Goal: Task Accomplishment & Management: Complete application form

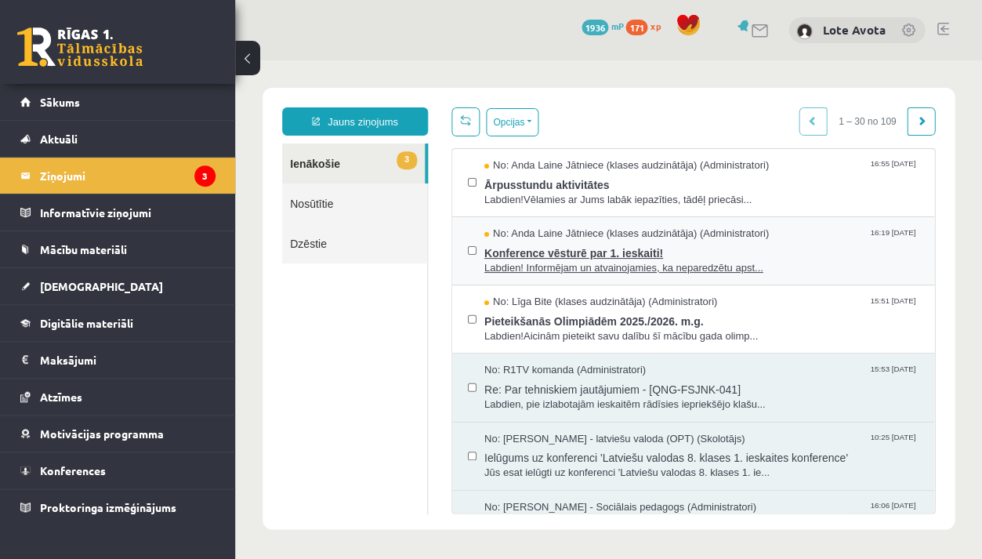
click at [609, 261] on span "Labdien! Informējam un atvainojamies, ka neparedzētu apst..." at bounding box center [701, 268] width 434 height 15
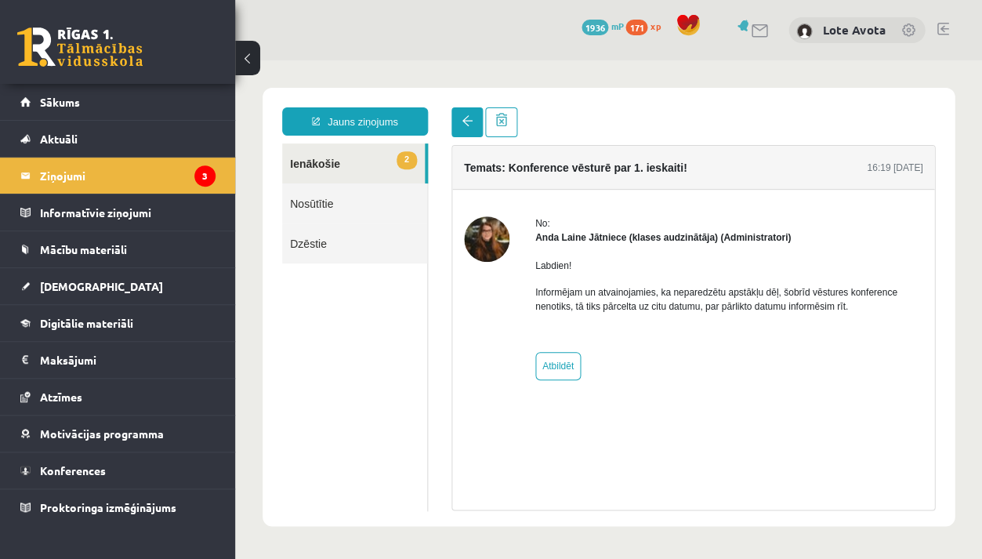
click at [459, 118] on link at bounding box center [466, 122] width 31 height 30
click at [473, 134] on link at bounding box center [466, 122] width 31 height 30
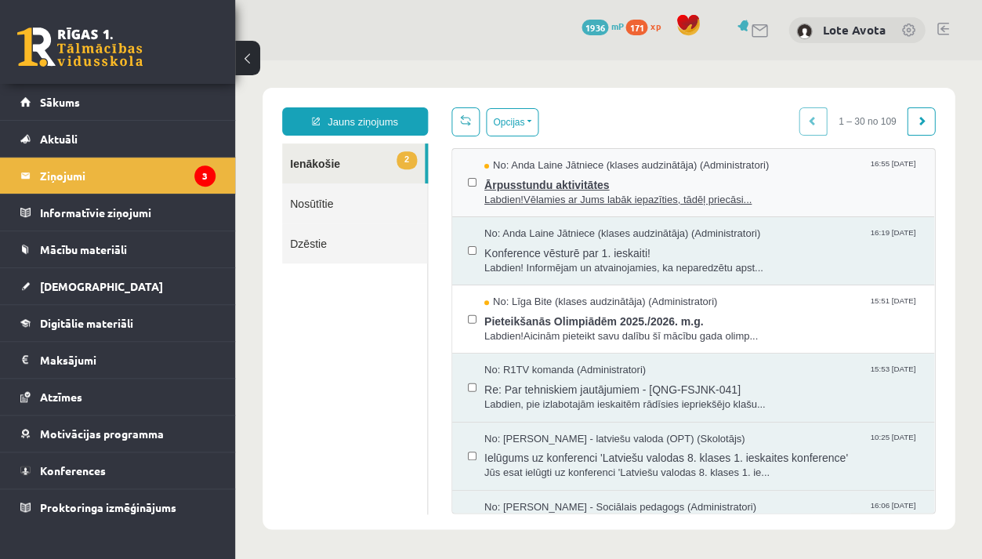
click at [513, 179] on span "Ārpusstundu aktivitātes" at bounding box center [701, 183] width 434 height 20
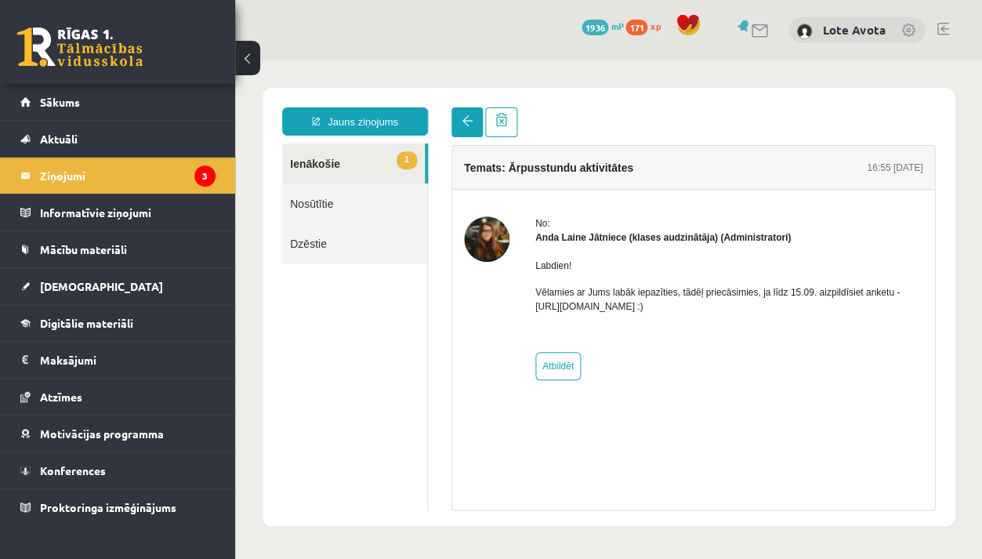
click at [477, 123] on link at bounding box center [466, 122] width 31 height 30
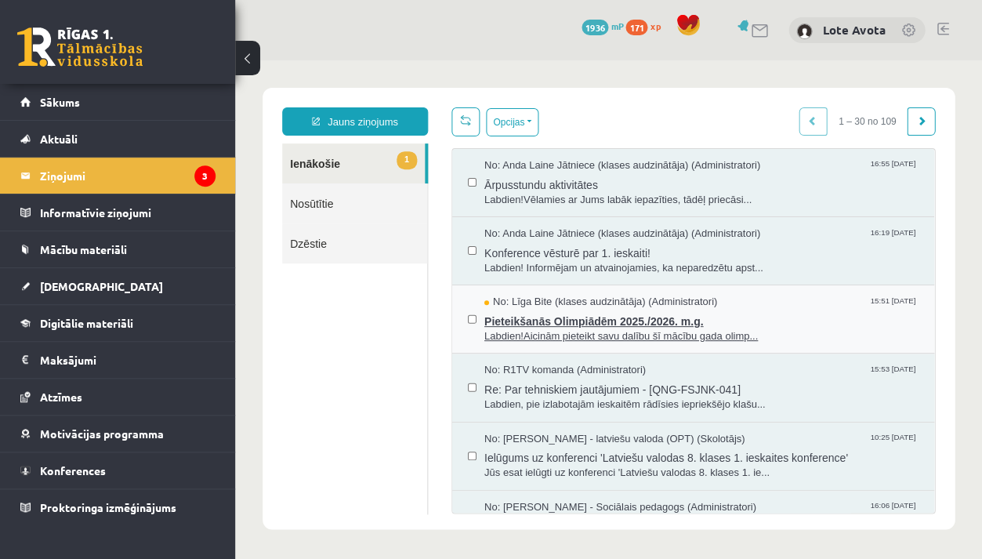
click at [602, 300] on span "No: Līga Bite (klases audzinātāja) (Administratori)" at bounding box center [600, 302] width 233 height 15
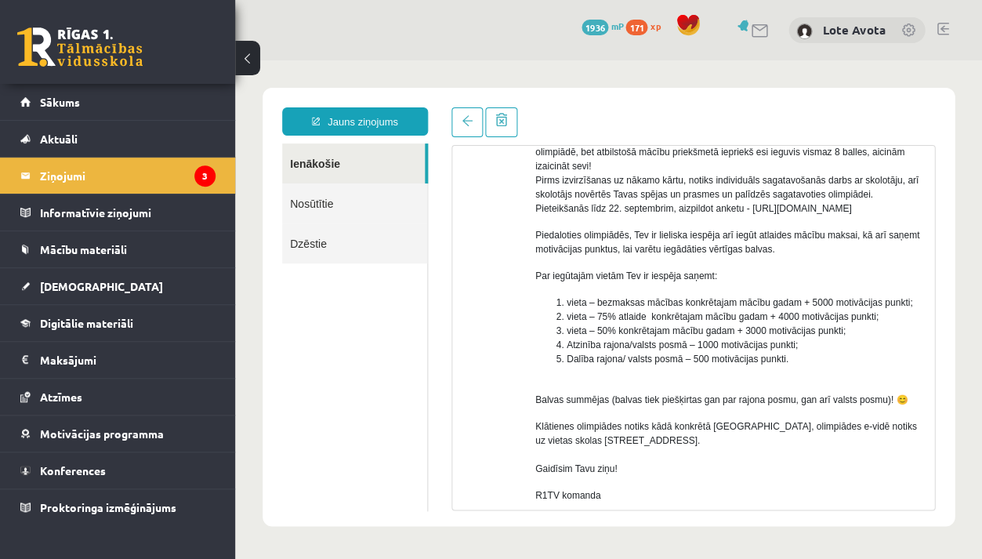
scroll to position [163, 0]
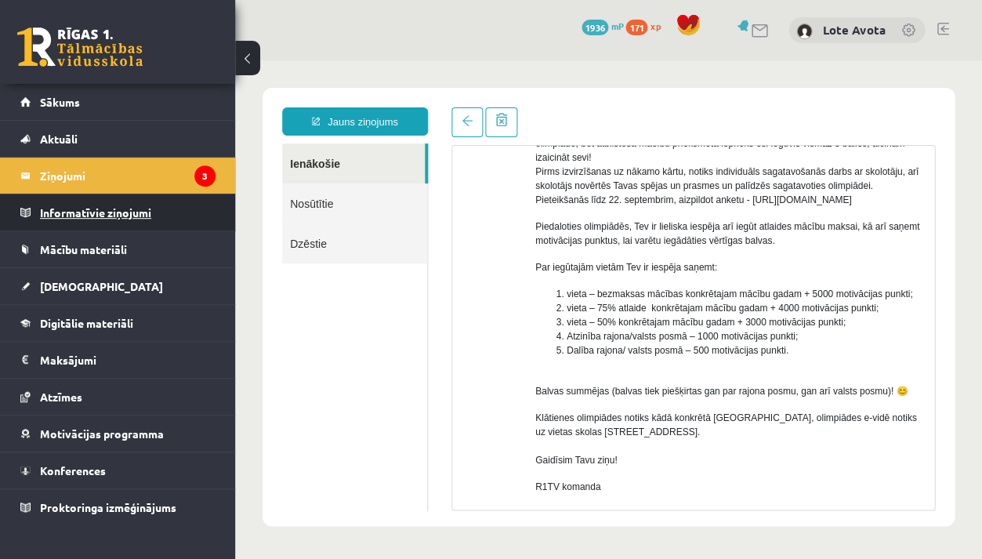
click at [204, 199] on legend "Informatīvie ziņojumi 0" at bounding box center [128, 212] width 176 height 36
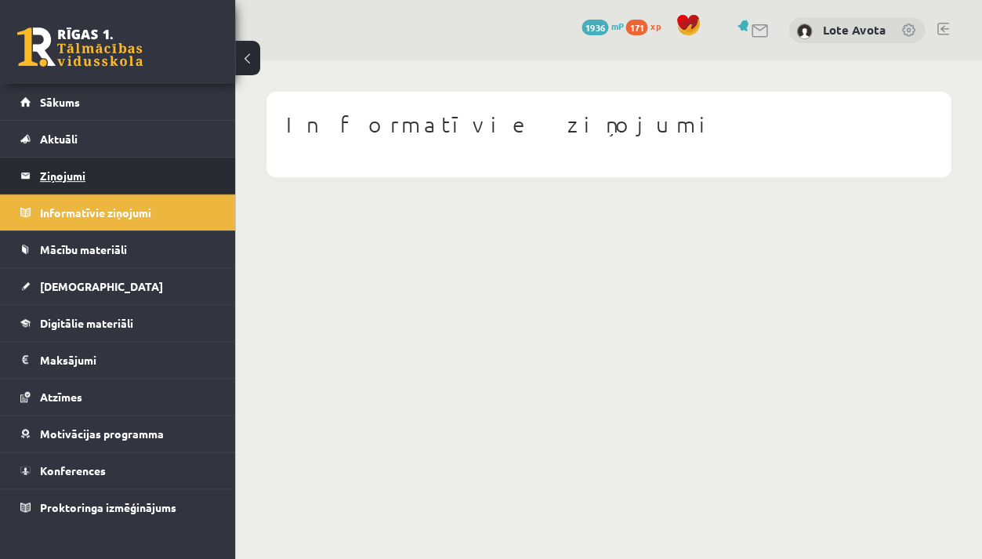
click at [193, 179] on legend "Ziņojumi 3" at bounding box center [128, 176] width 176 height 36
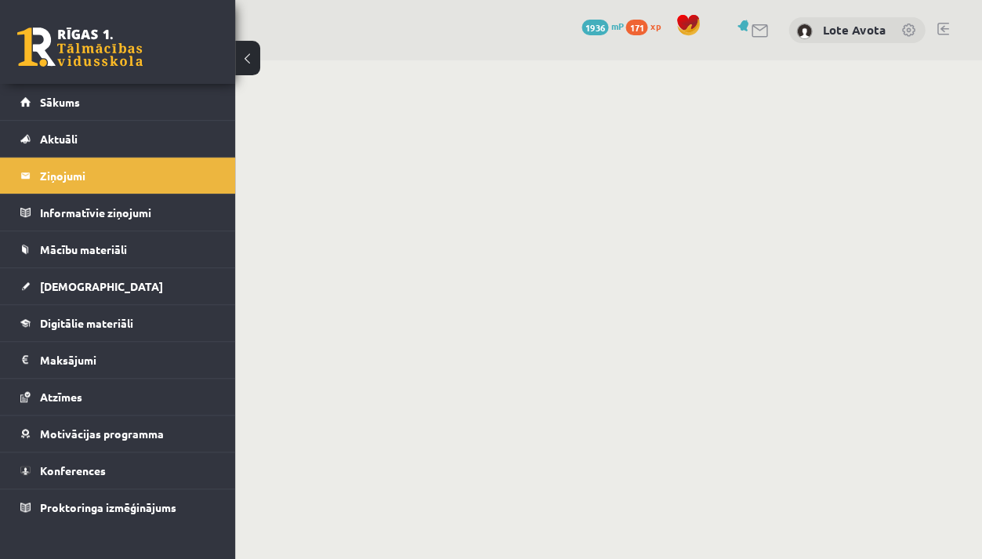
click at [241, 67] on button at bounding box center [247, 58] width 25 height 34
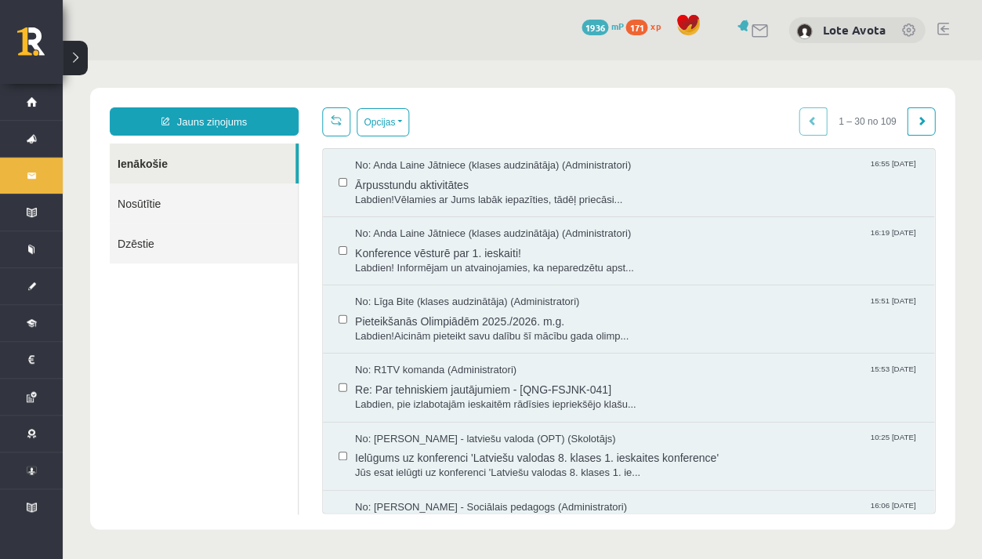
click at [161, 205] on link "Nosūtītie" at bounding box center [204, 203] width 188 height 40
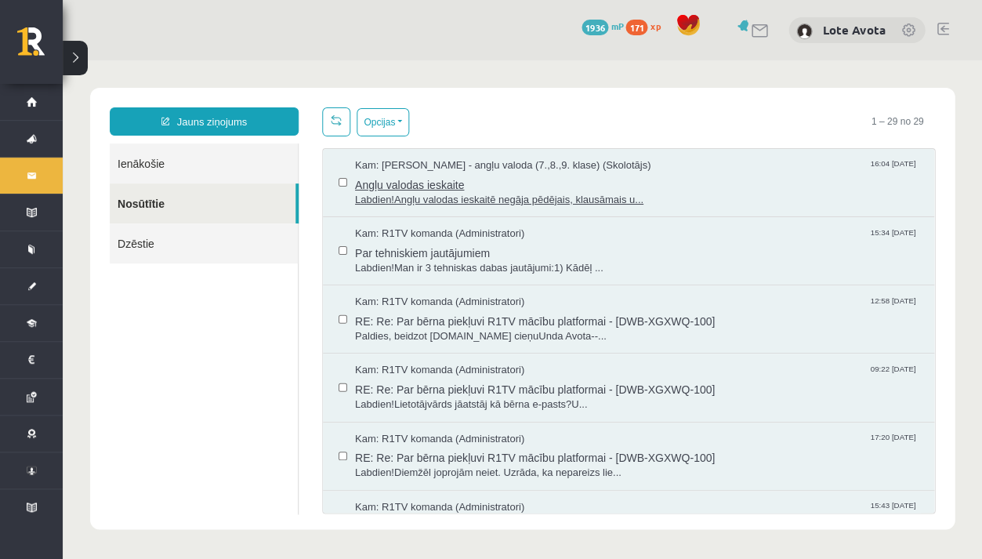
click at [390, 176] on span "Angļu valodas ieskaite" at bounding box center [637, 183] width 564 height 20
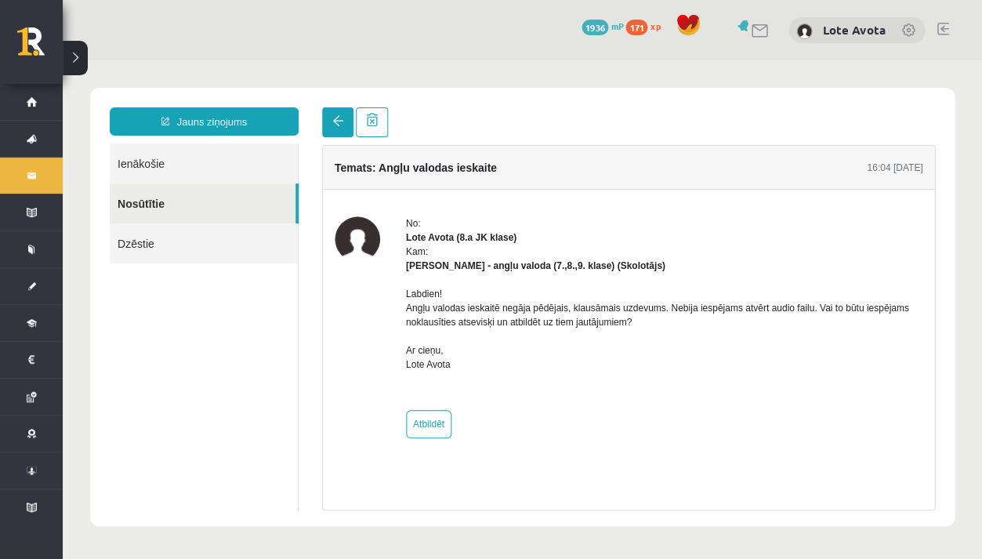
click at [324, 118] on link at bounding box center [337, 122] width 31 height 30
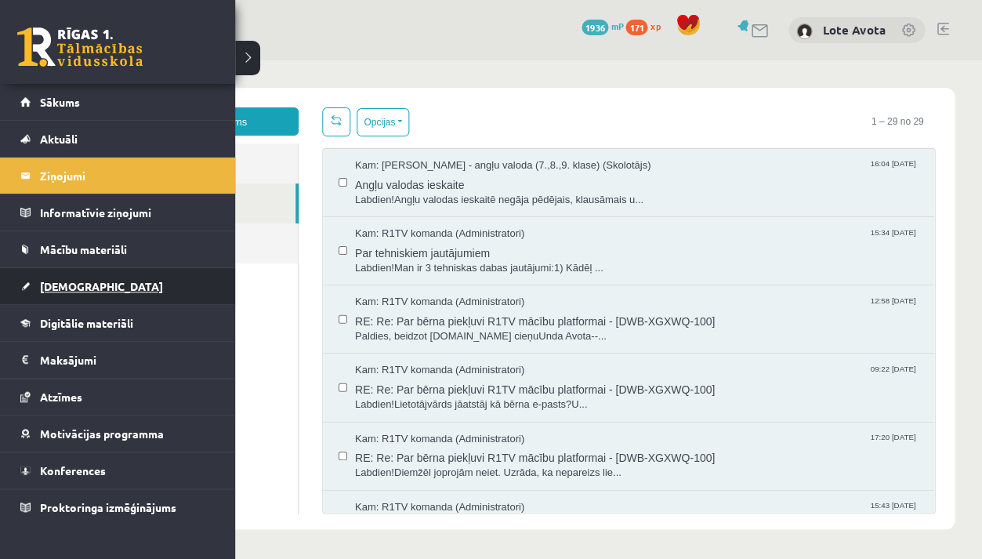
click at [53, 277] on link "[DEMOGRAPHIC_DATA]" at bounding box center [117, 286] width 195 height 36
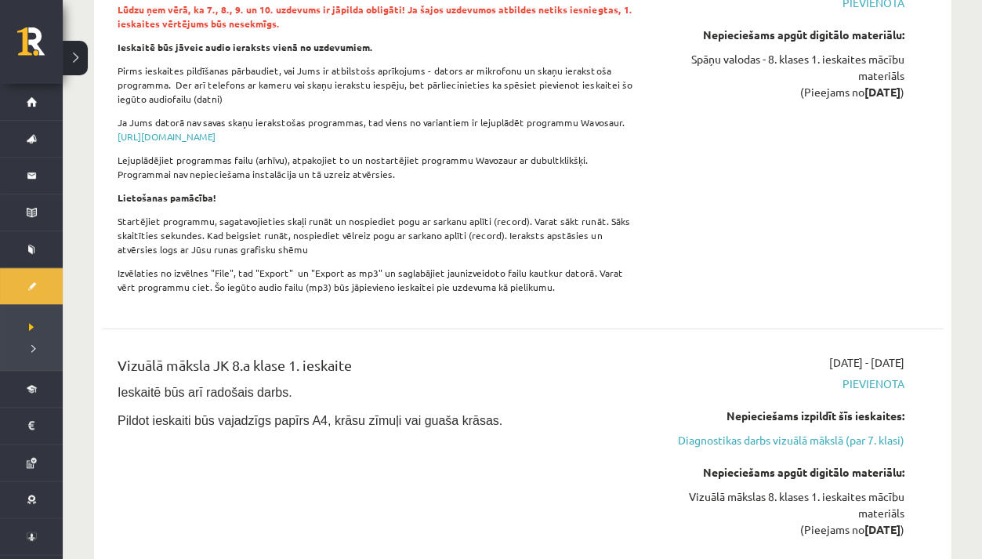
scroll to position [4302, 0]
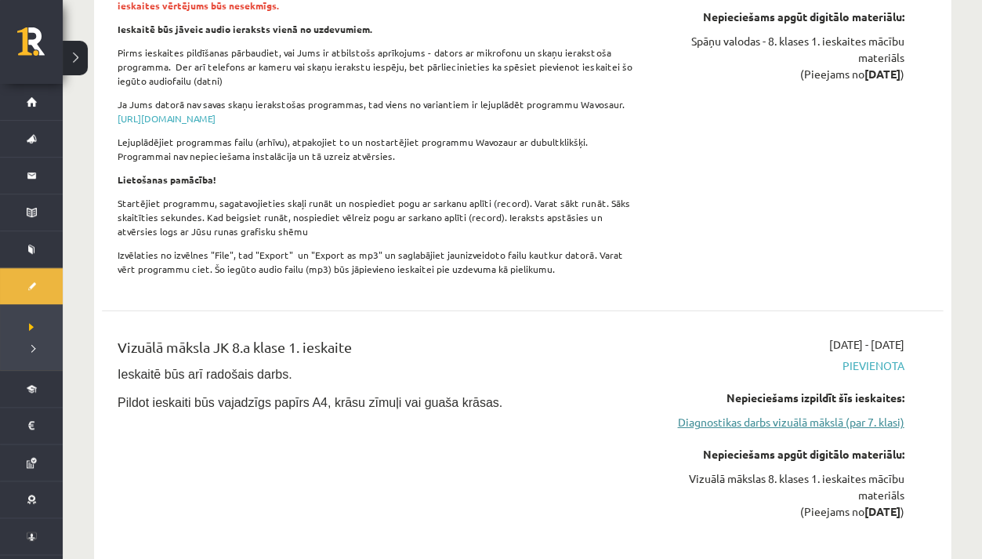
click at [679, 414] on link "Diagnostikas darbs vizuālā mākslā (par 7. klasi)" at bounding box center [781, 422] width 246 height 16
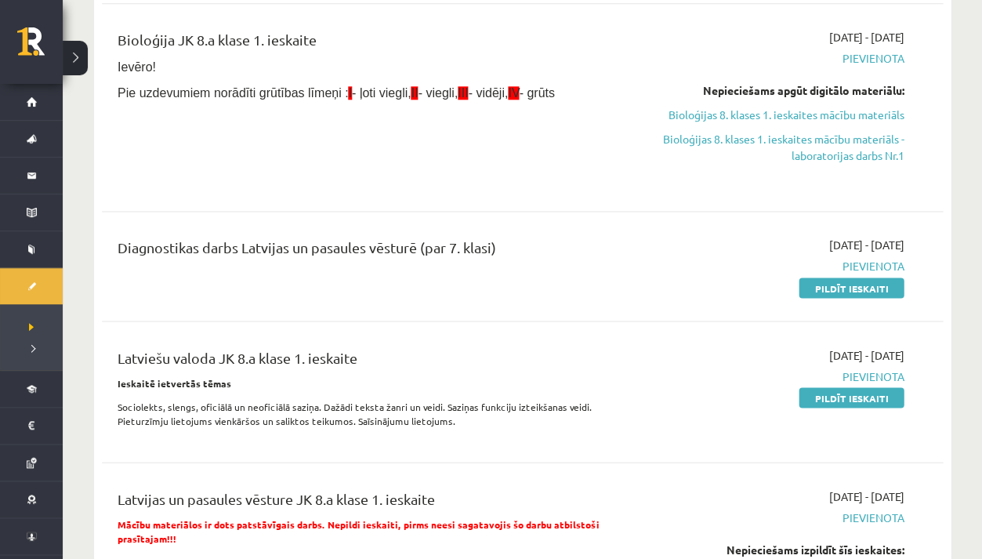
scroll to position [303, 0]
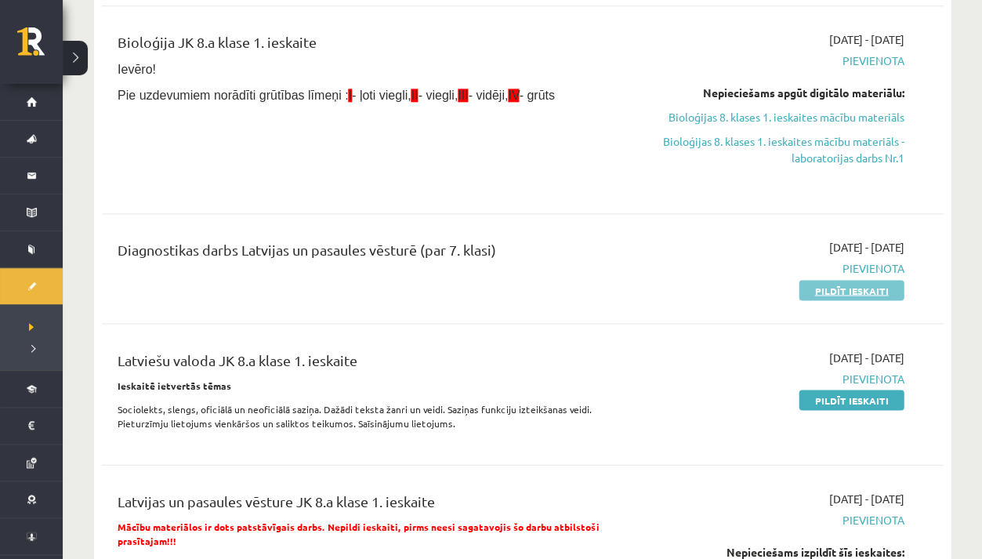
click at [868, 292] on link "Pildīt ieskaiti" at bounding box center [851, 290] width 105 height 20
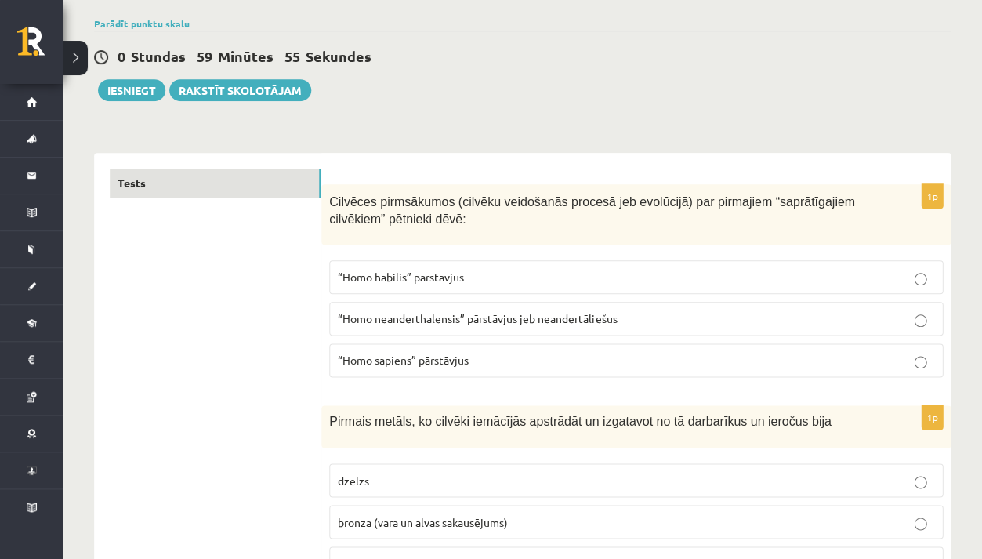
scroll to position [146, 0]
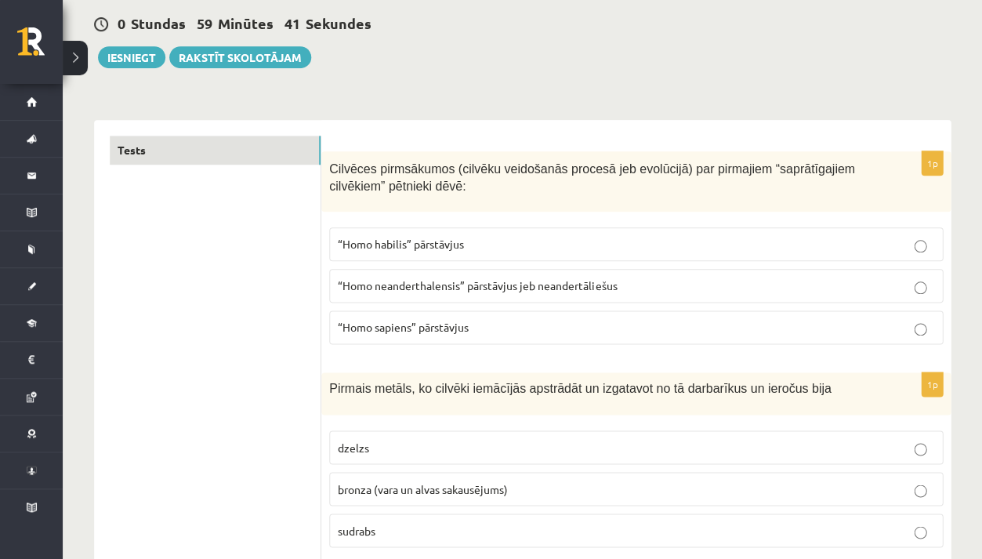
click at [594, 321] on p "“Homo sapiens” pārstāvjus" at bounding box center [636, 327] width 596 height 16
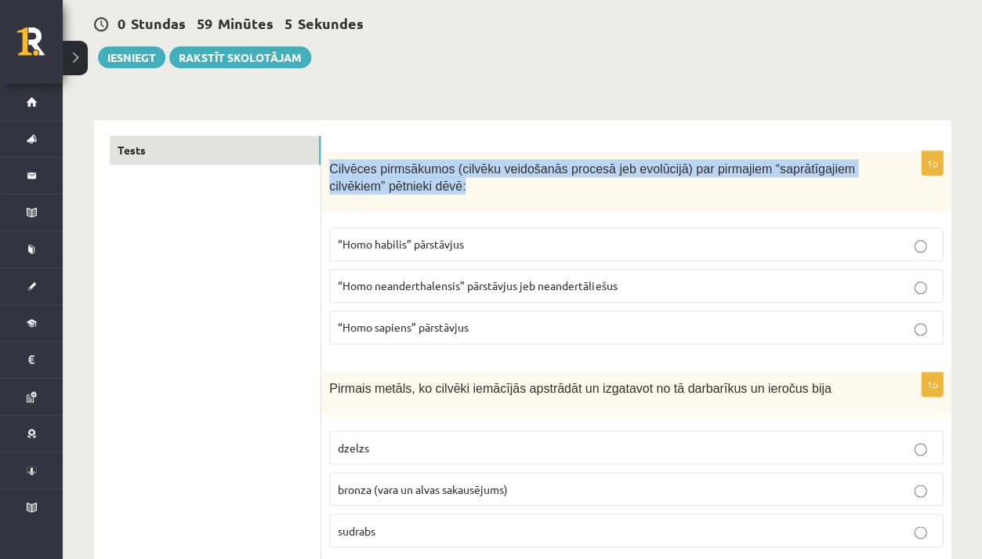
drag, startPoint x: 327, startPoint y: 161, endPoint x: 528, endPoint y: 194, distance: 204.1
click at [528, 194] on div "Cilvēces pirmsākumos (cilvēku veidošanās procesā jeb evolūcijā) par pirmajiem “…" at bounding box center [635, 181] width 629 height 60
copy span "Cilvēces pirmsākumos (cilvēku veidošanās procesā jeb evolūcijā) par pirmajiem “…"
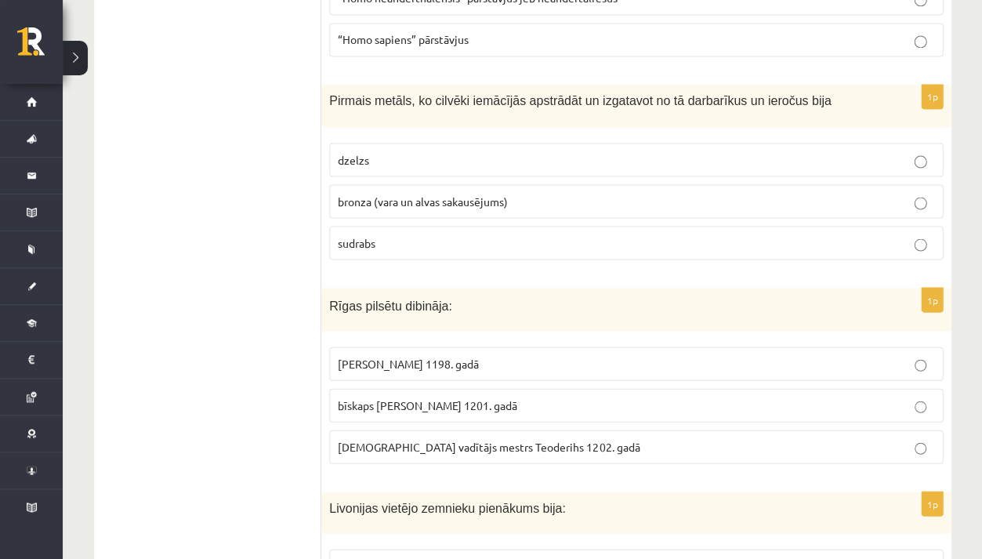
scroll to position [433, 0]
click at [571, 193] on p "bronza (vara un alvas sakausējums)" at bounding box center [636, 201] width 596 height 16
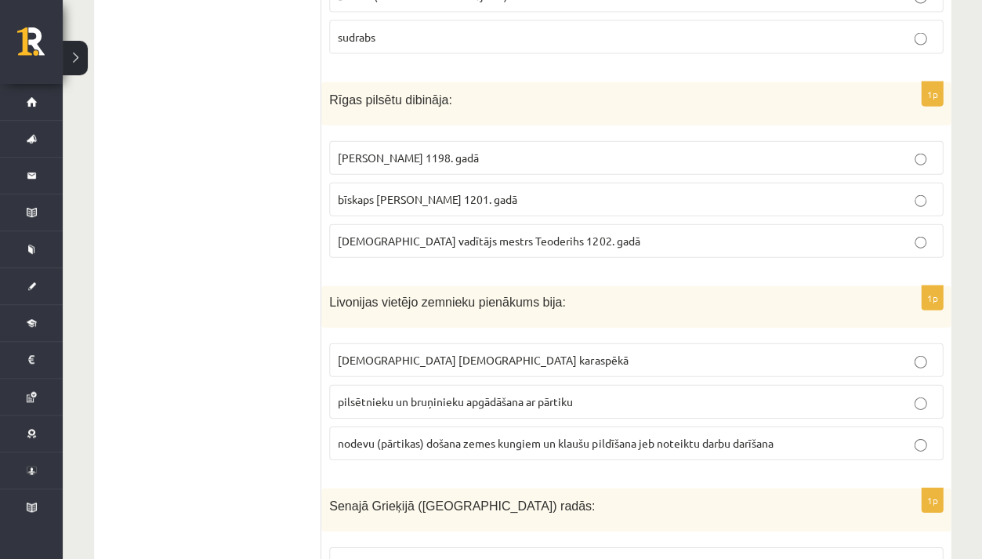
scroll to position [640, 0]
click at [420, 198] on span "bīskaps Alberts 1201. gadā" at bounding box center [427, 197] width 179 height 14
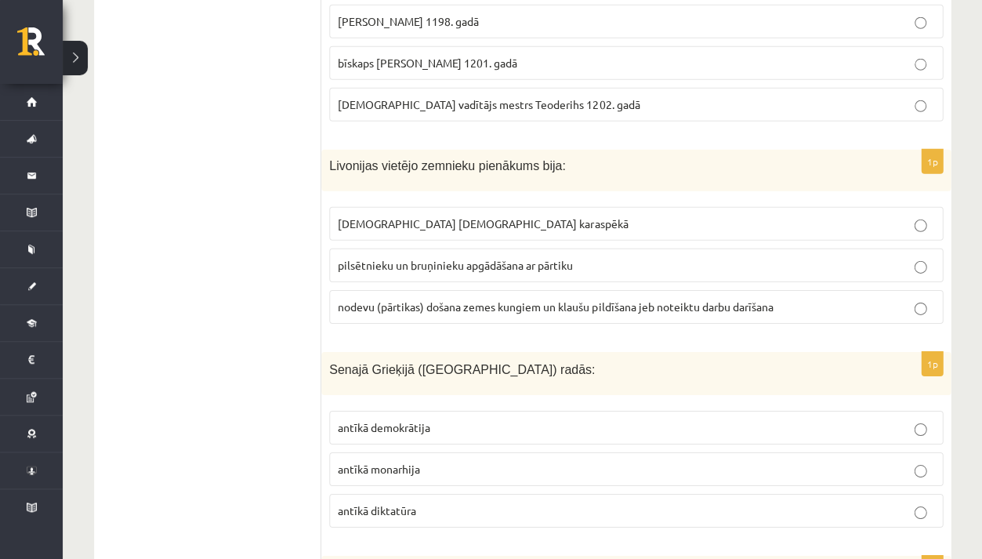
scroll to position [777, 0]
click at [419, 306] on p "nodevu (pārtikas) došana zemes kungiem un klaušu pildīšana jeb noteiktu darbu d…" at bounding box center [636, 305] width 596 height 16
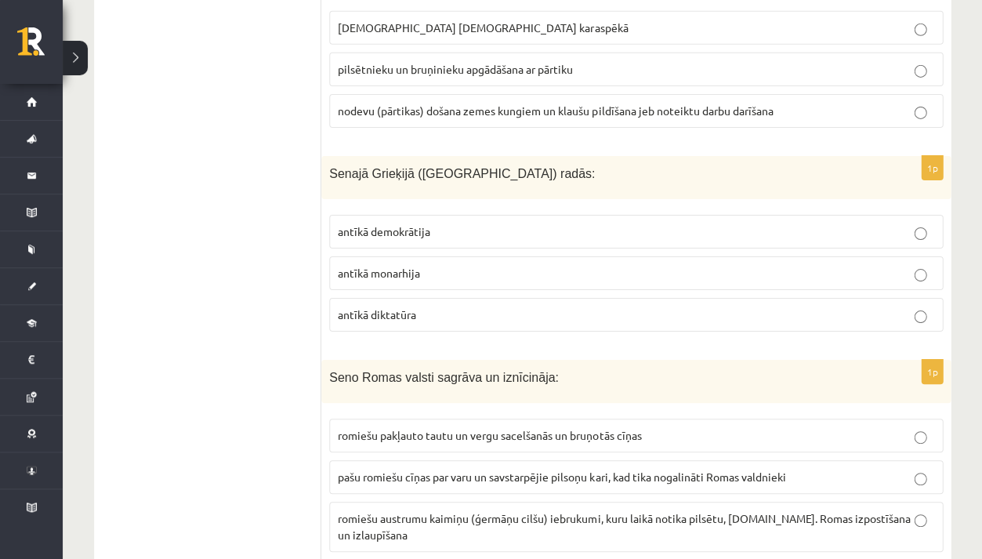
scroll to position [971, 0]
drag, startPoint x: 317, startPoint y: 167, endPoint x: 288, endPoint y: 205, distance: 47.7
click at [460, 230] on p "antīkā demokrātija" at bounding box center [636, 231] width 596 height 16
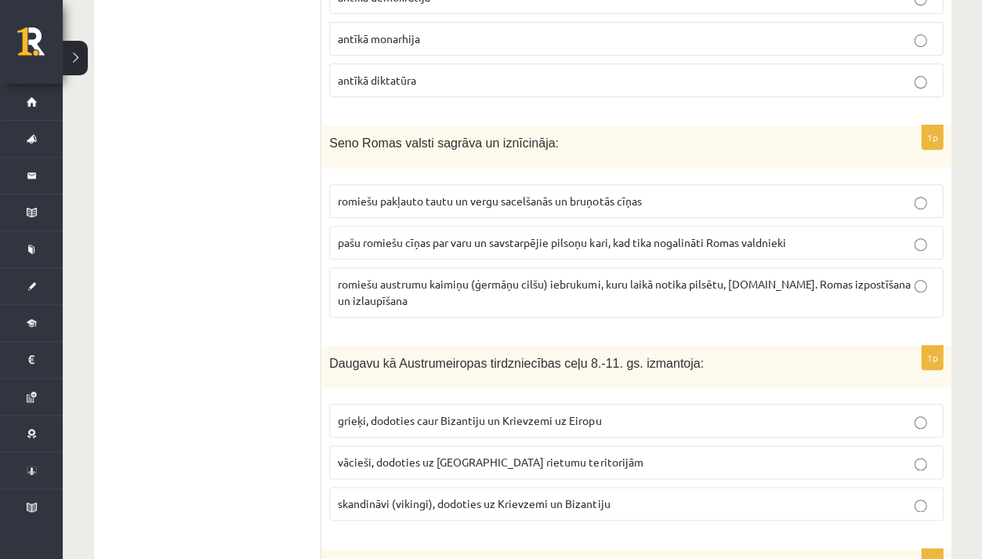
scroll to position [1207, 0]
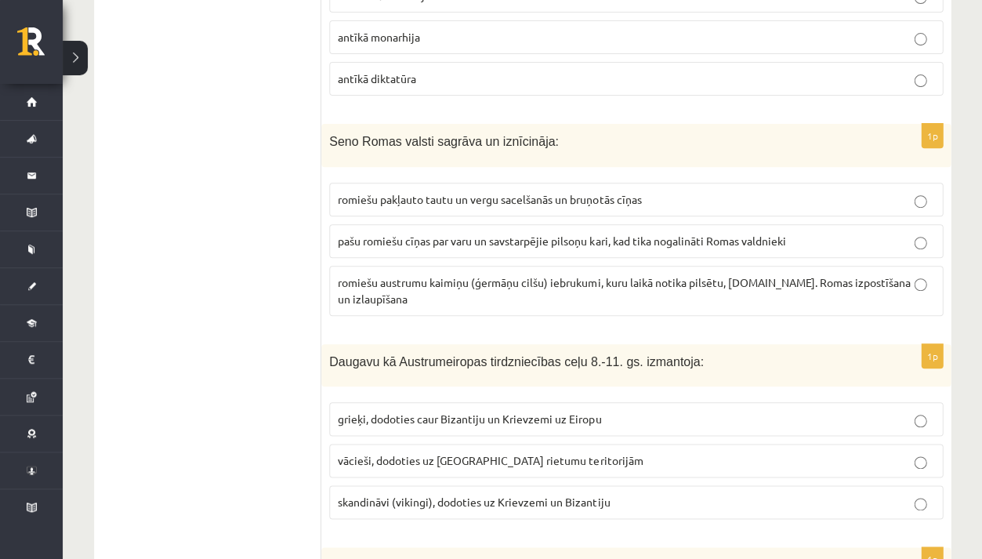
click at [426, 306] on fieldset "romiešu pakļauto tautu un vergu sacelšanās un bruņotās cīņas pašu romiešu cīņas…" at bounding box center [636, 248] width 614 height 146
click at [433, 275] on span "romiešu austrumu kaimiņu (ģermāņu cilšu) iebrukumi, kuru laikā notika pilsētu, …" at bounding box center [624, 290] width 572 height 31
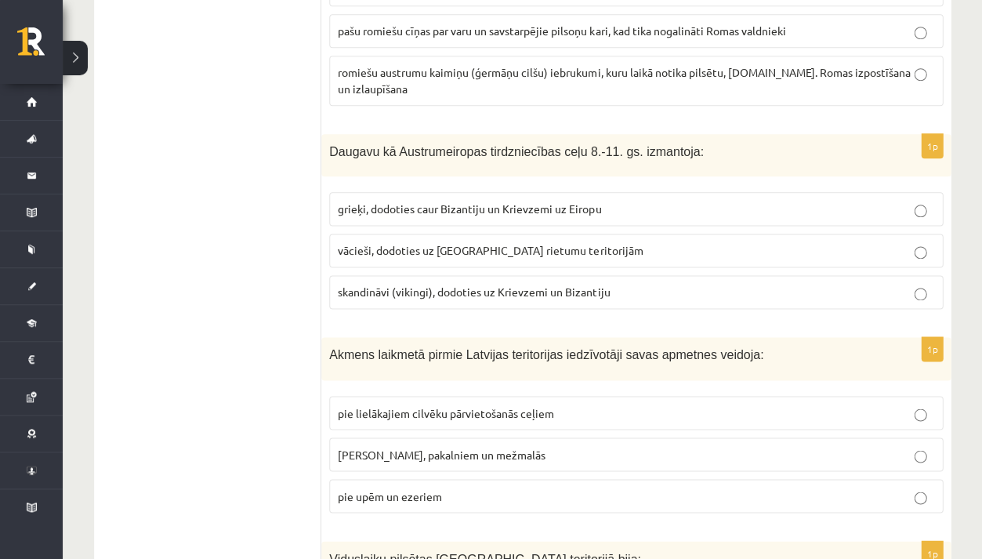
scroll to position [1428, 0]
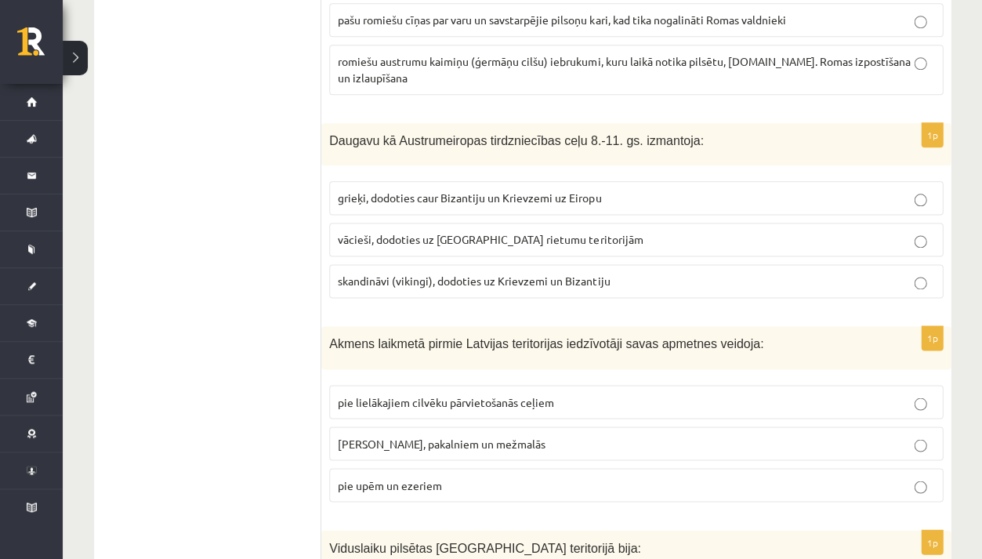
click at [481, 274] on span "skandināvi (vikingi), dodoties uz Krievzemi un Bizantiju" at bounding box center [474, 281] width 272 height 14
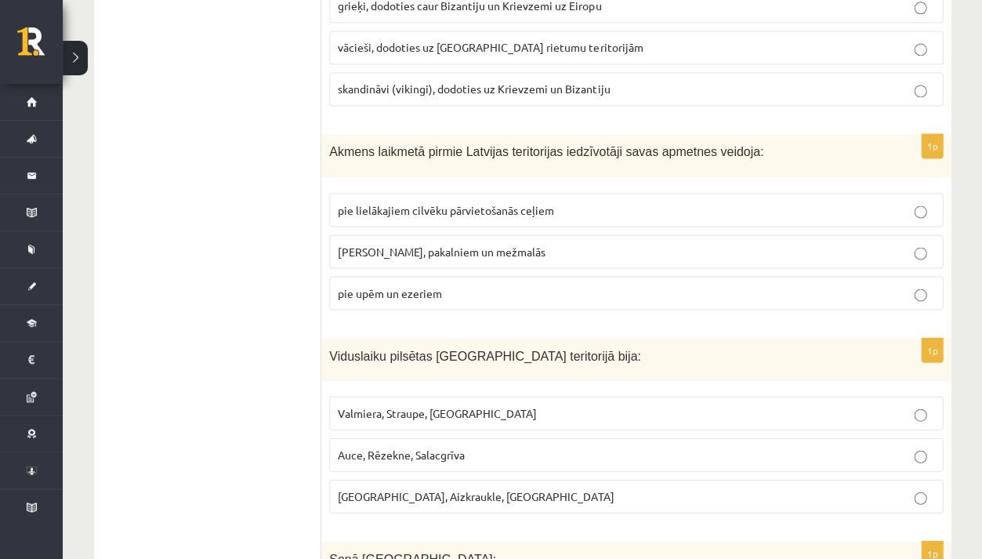
scroll to position [1625, 0]
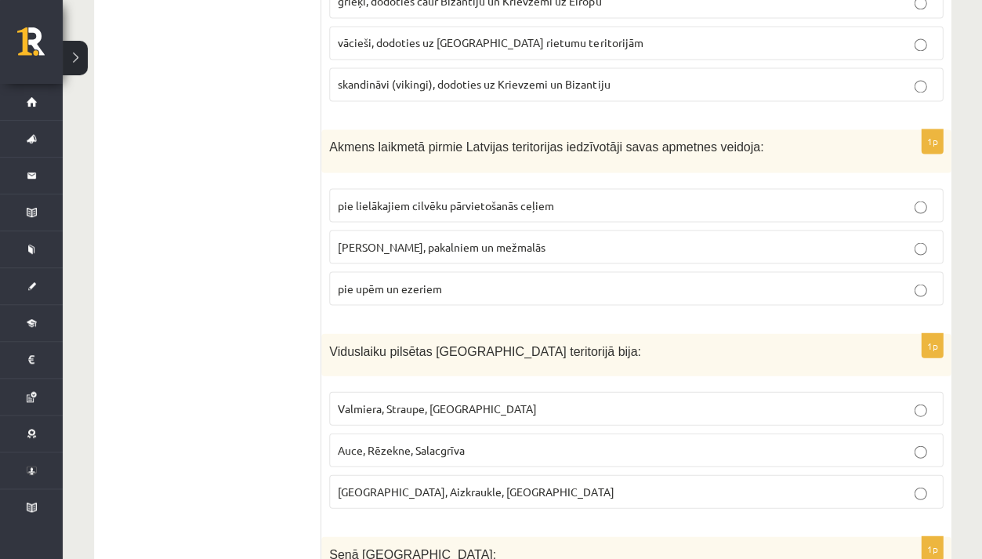
click at [557, 197] on p "pie lielākajiem cilvēku pārvietošanās ceļiem" at bounding box center [636, 205] width 596 height 16
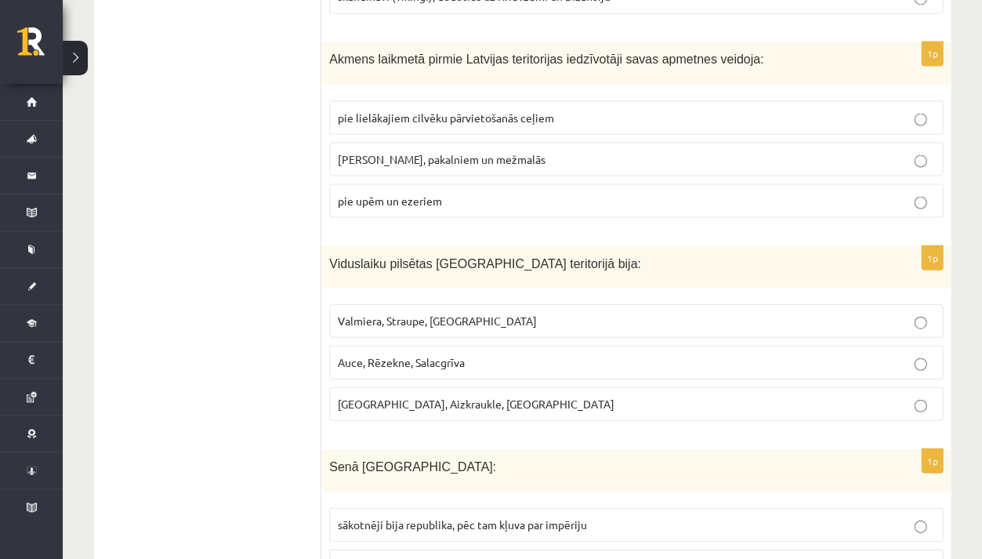
scroll to position [1720, 0]
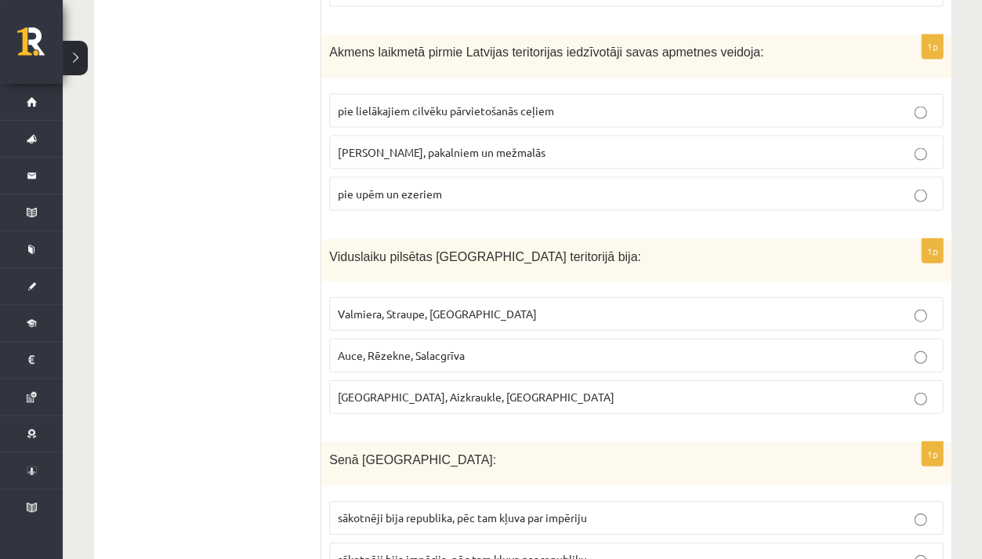
click at [429, 191] on label "pie upēm un ezeriem" at bounding box center [636, 193] width 614 height 34
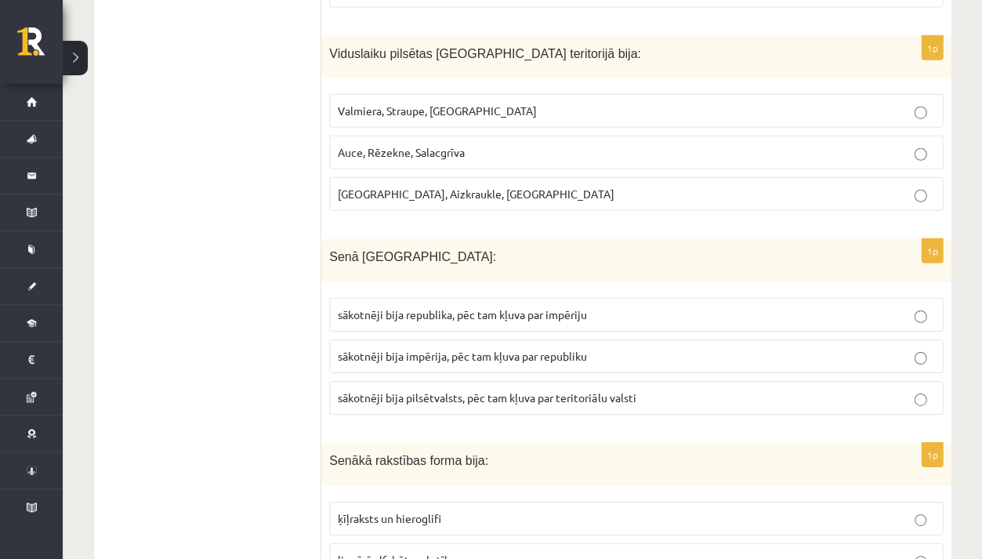
scroll to position [1923, 0]
click at [449, 103] on p "Valmiera, Straupe, Koknese" at bounding box center [636, 110] width 596 height 16
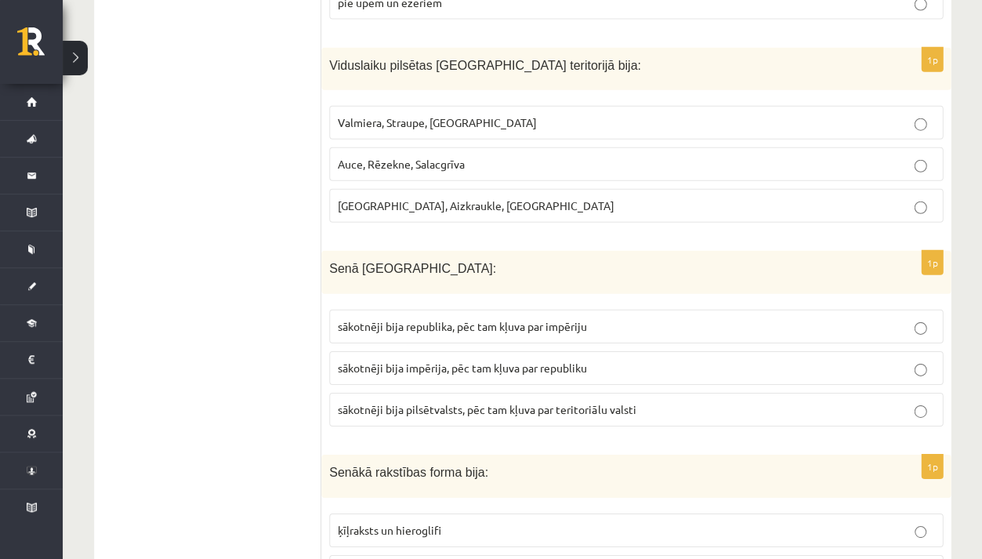
scroll to position [1891, 0]
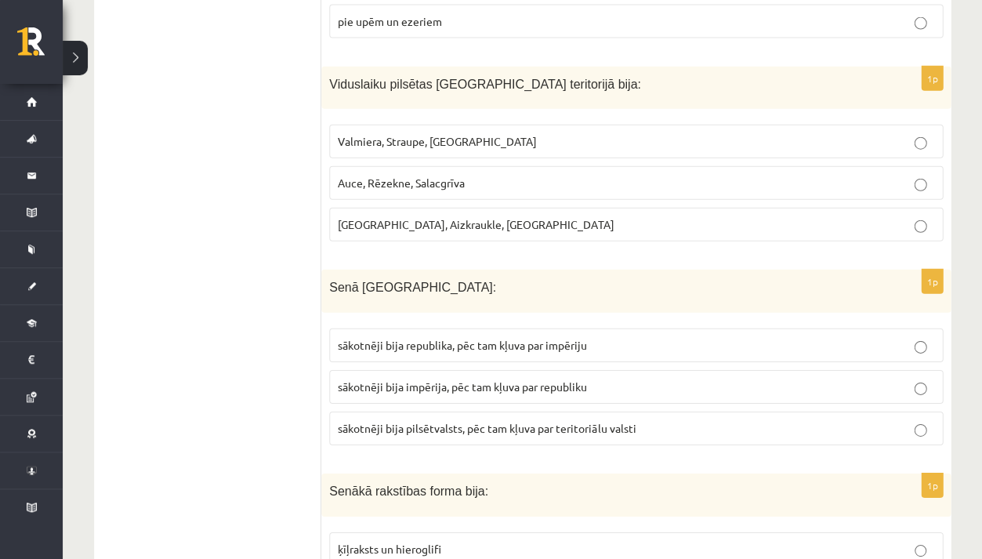
click at [560, 351] on fieldset "sākotnēji bija republika, pēc tam kļuva par impēriju sākotnēji bija impērija, p…" at bounding box center [636, 385] width 614 height 129
click at [422, 420] on p "sākotnēji bija pilsētvalsts, pēc tam kļuva par teritoriālu valsti" at bounding box center [636, 428] width 596 height 16
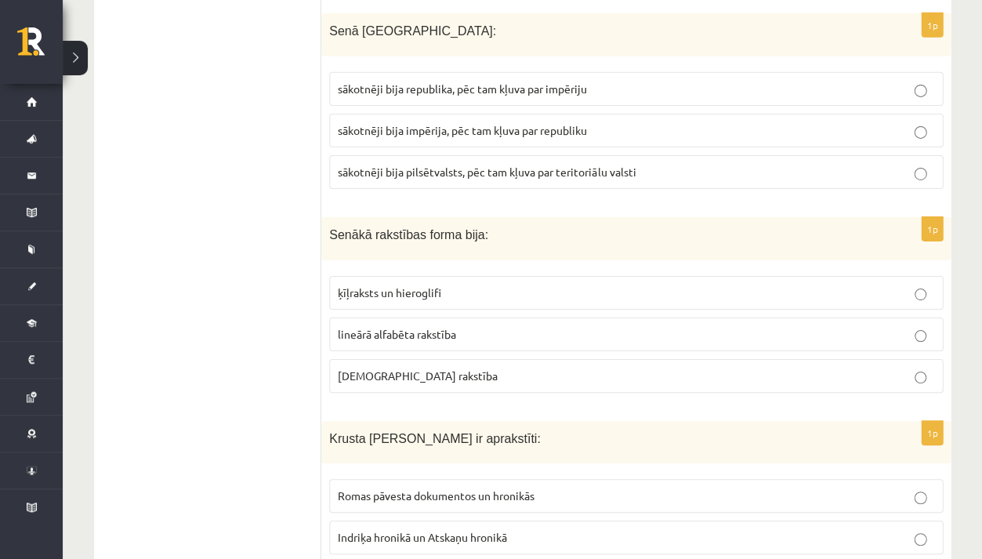
scroll to position [2152, 0]
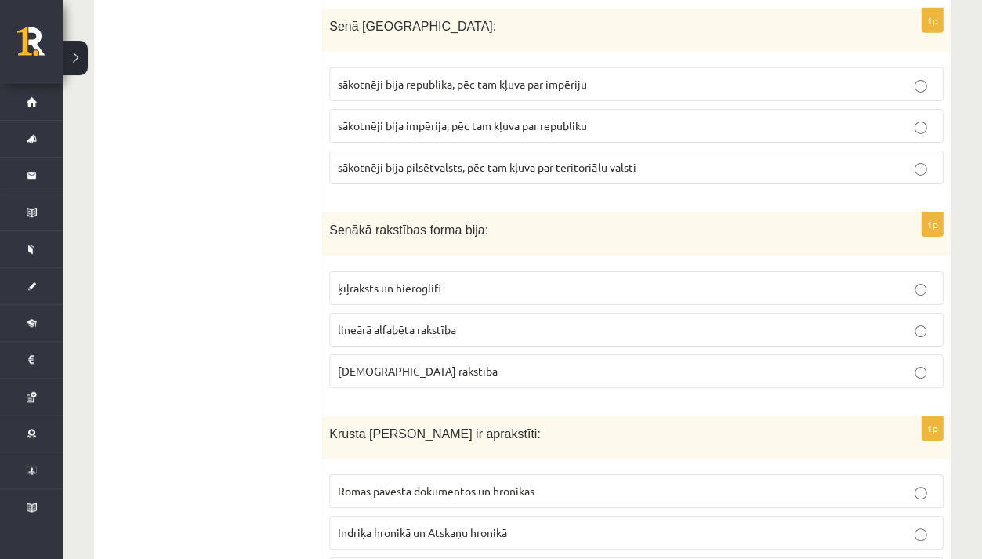
click at [371, 283] on label "ķīļraksts un hieroglifi" at bounding box center [636, 288] width 614 height 34
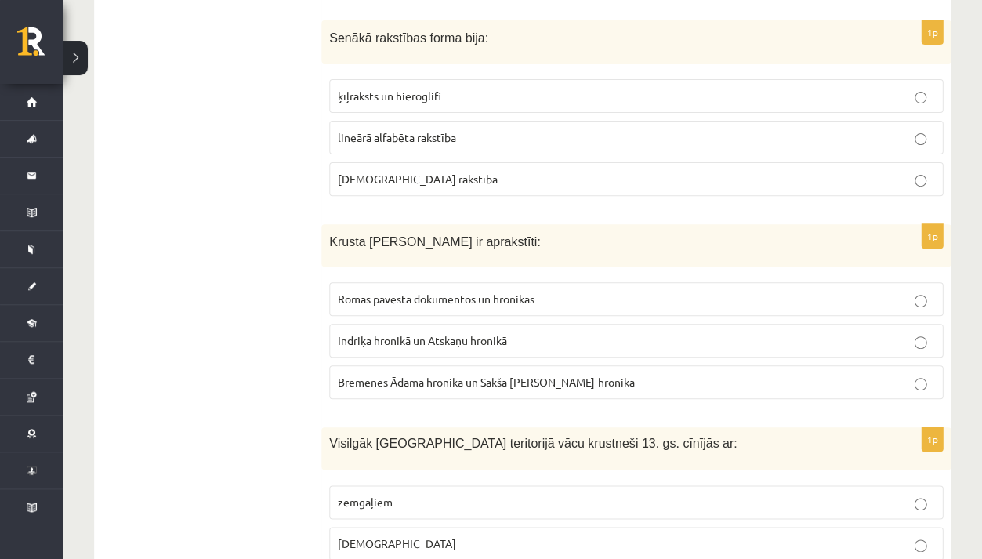
scroll to position [2345, 0]
click at [486, 290] on p "Romas pāvesta dokumentos un hronikās" at bounding box center [636, 298] width 596 height 16
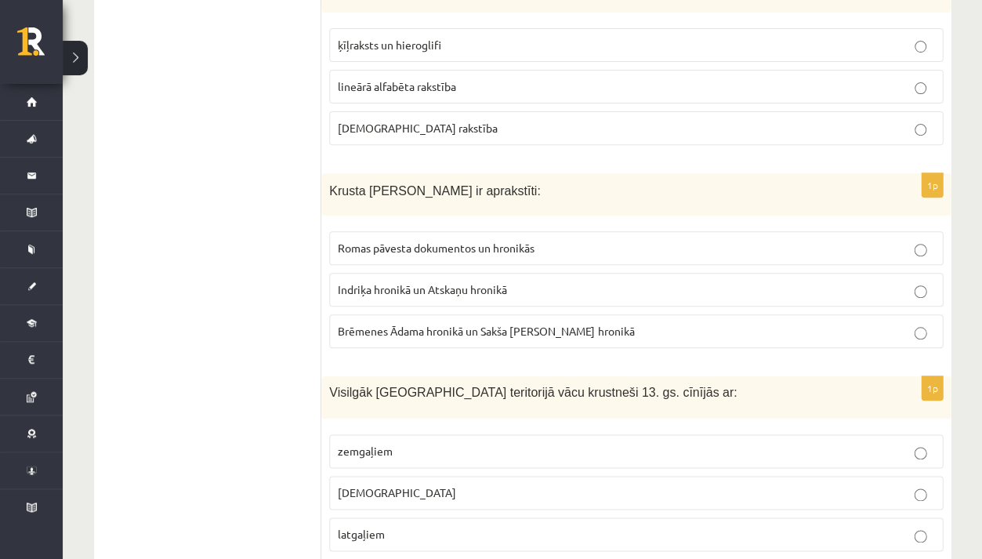
scroll to position [2392, 0]
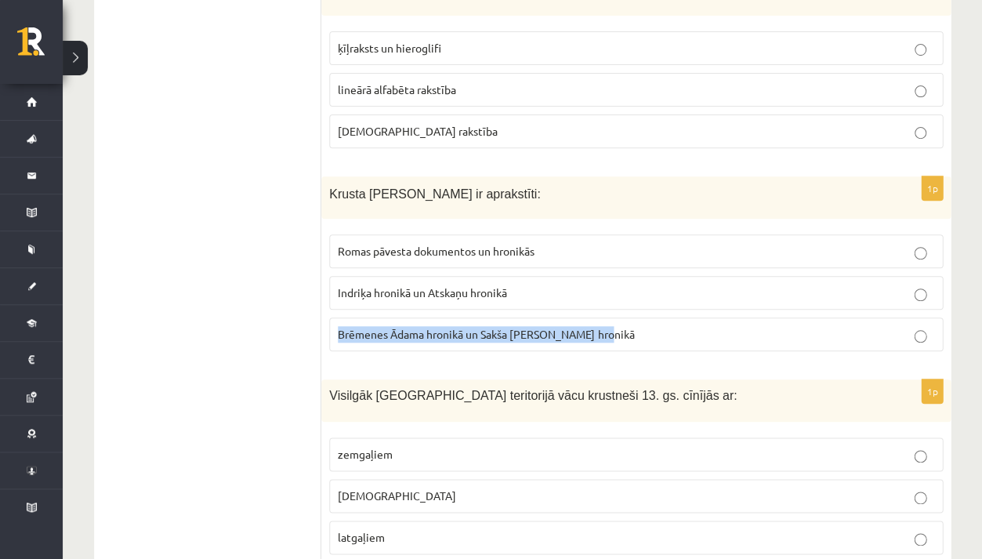
drag, startPoint x: 340, startPoint y: 315, endPoint x: 614, endPoint y: 339, distance: 274.6
click at [614, 339] on div "1p Krusta kari Baltijā ir aprakstīti: Romas pāvesta dokumentos un hronikās Indr…" at bounding box center [635, 270] width 629 height 188
copy span "Brēmenes Ādama hronikā un Sakša Gramatiķa hronikā"
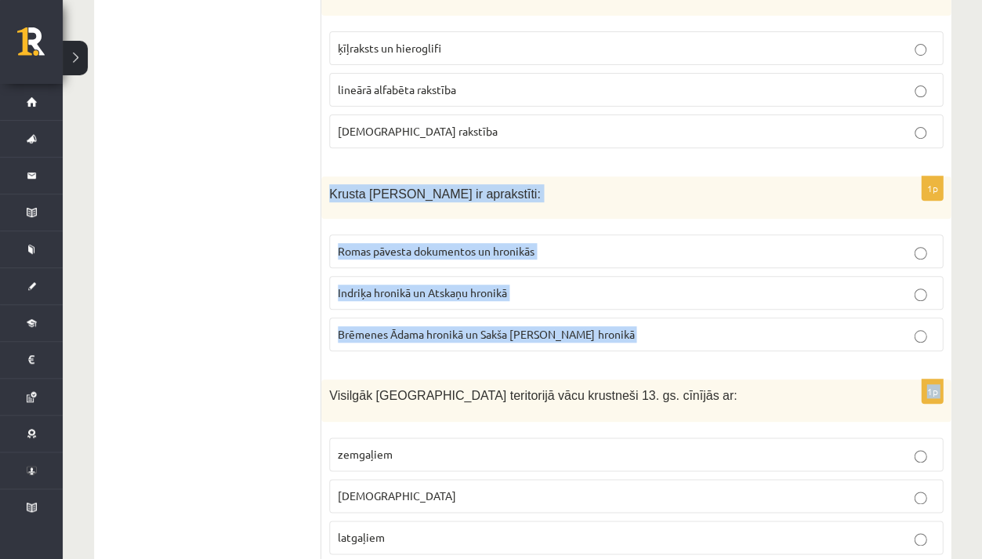
drag, startPoint x: 324, startPoint y: 173, endPoint x: 415, endPoint y: 346, distance: 196.0
copy form "Krusta kari Baltijā ir aprakstīti: Romas pāvesta dokumentos un hronikās Indriķa…"
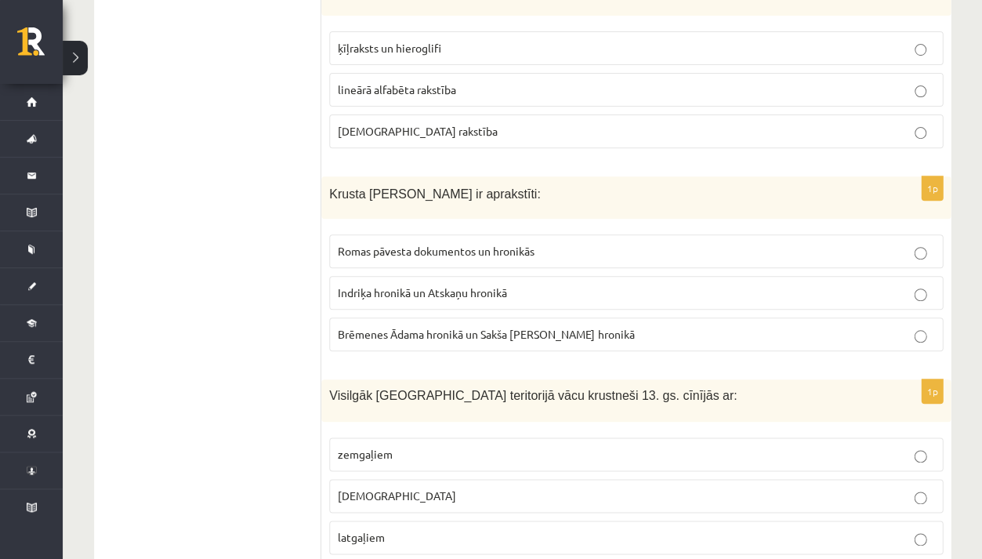
click at [411, 245] on label "Romas pāvesta dokumentos un hronikās" at bounding box center [636, 251] width 614 height 34
click at [412, 285] on span "Indriķa hronikā un Atskaņu hronikā" at bounding box center [422, 292] width 169 height 14
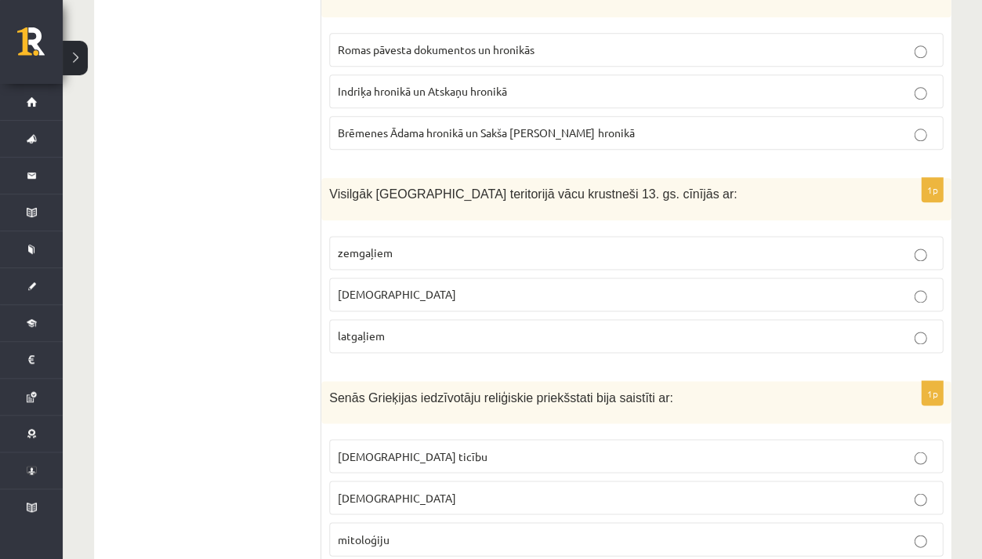
scroll to position [2591, 0]
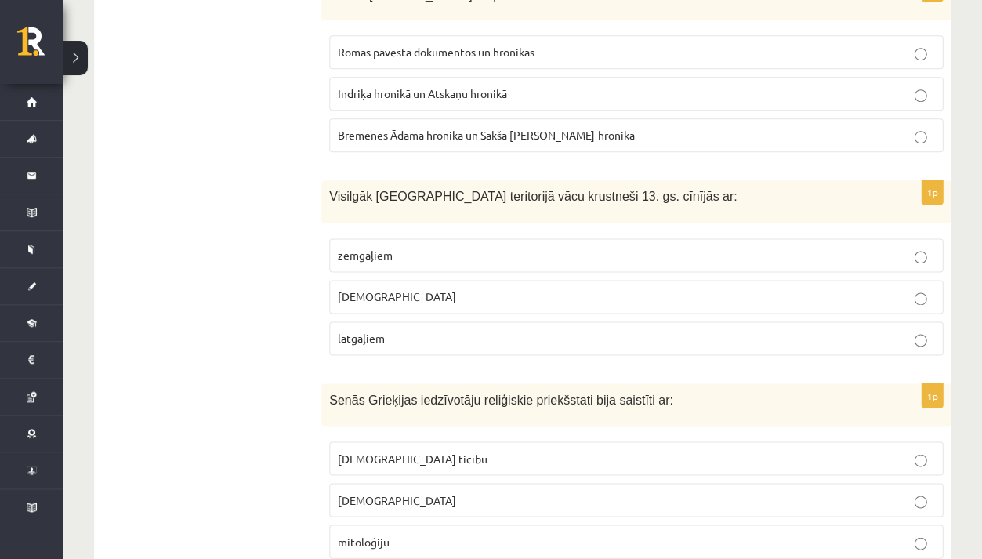
click at [427, 247] on p "zemgaļiem" at bounding box center [636, 255] width 596 height 16
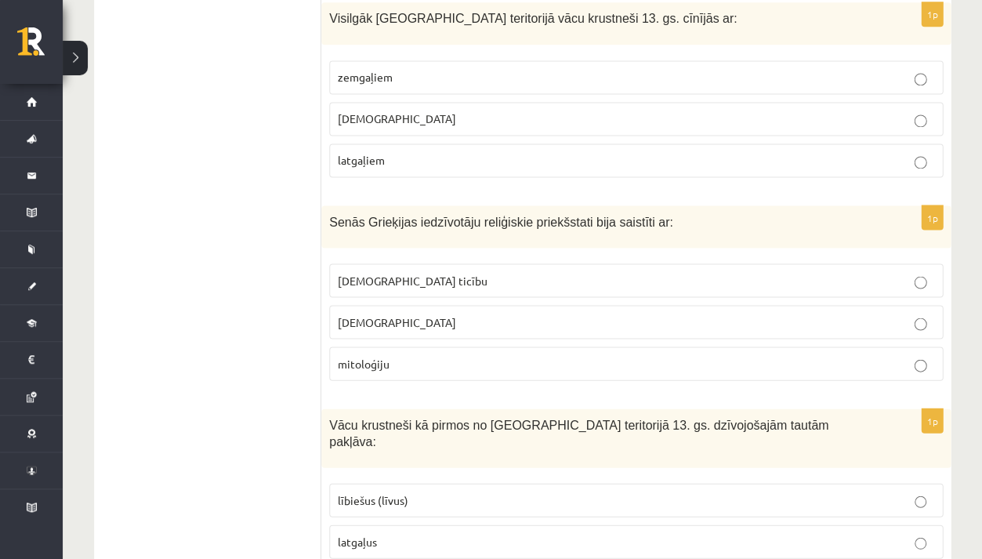
scroll to position [2769, 0]
drag, startPoint x: 328, startPoint y: 339, endPoint x: 426, endPoint y: 339, distance: 98.8
click at [426, 339] on div "1p Senās Grieķijas iedzīvotāju reliģiskie priekšstati bija saistīti ar: kristīg…" at bounding box center [635, 298] width 629 height 187
copy span "mitoloģiju"
click at [522, 355] on p "mitoloģiju" at bounding box center [636, 363] width 596 height 16
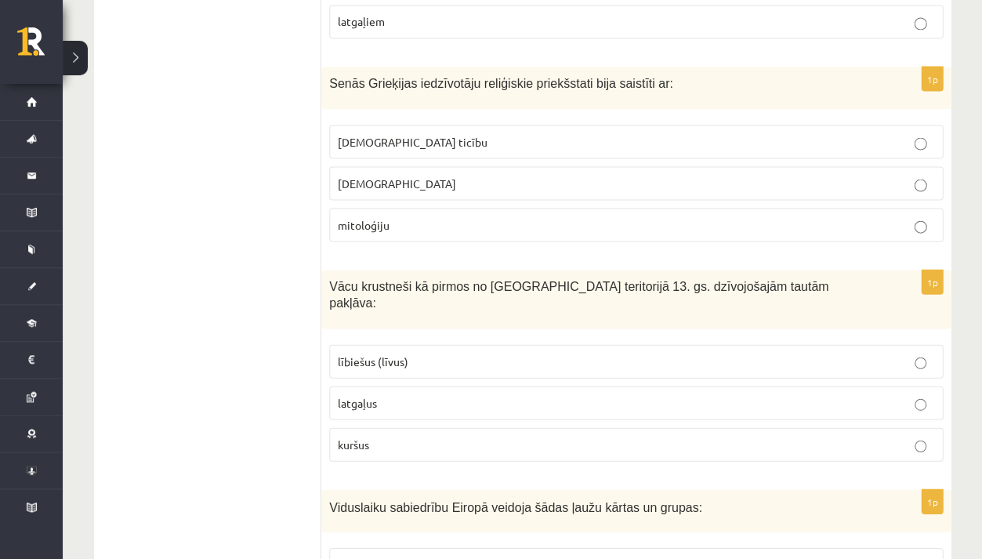
scroll to position [2908, 0]
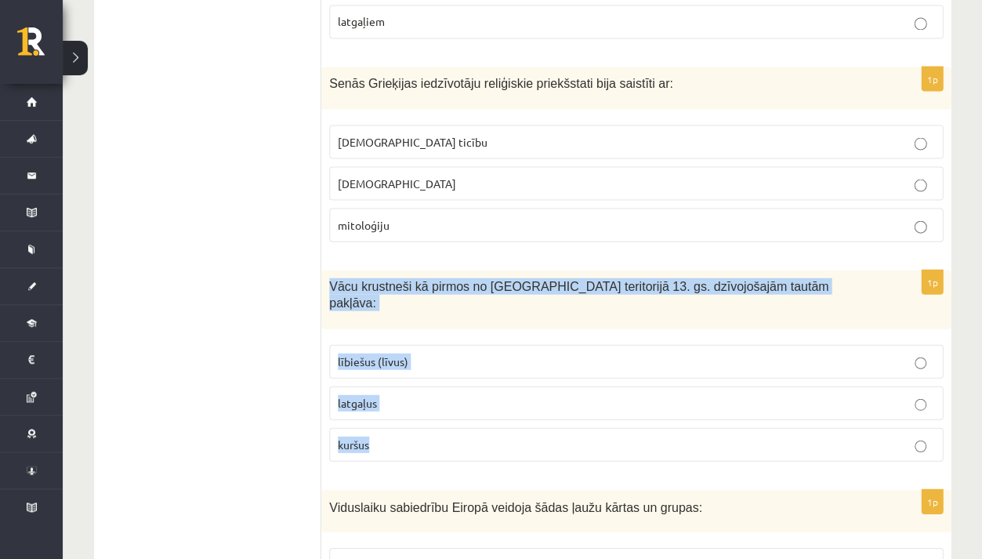
drag, startPoint x: 330, startPoint y: 260, endPoint x: 374, endPoint y: 404, distance: 150.0
click at [374, 404] on div "1p Vācu krustneši kā pirmos no Latvijas teritorijā 13. gs. dzīvojošajām tautām …" at bounding box center [635, 372] width 629 height 204
copy div "Vācu krustneši kā pirmos no Latvijas teritorijā 13. gs. dzīvojošajām tautām pak…"
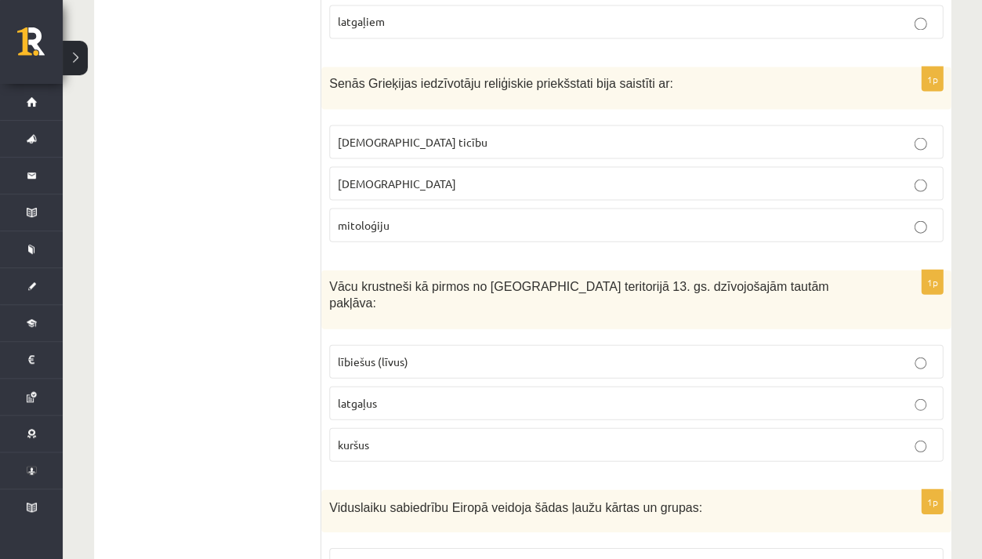
click at [925, 18] on label "latgaļiem" at bounding box center [636, 22] width 614 height 34
click at [489, 344] on label "lībiešus (līvus)" at bounding box center [636, 361] width 614 height 34
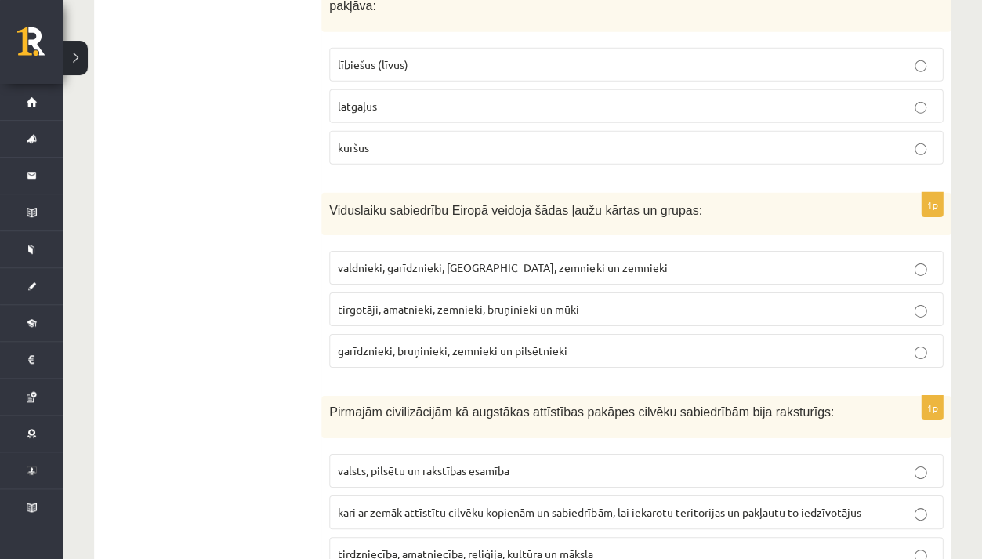
scroll to position [3205, 0]
drag, startPoint x: 335, startPoint y: 306, endPoint x: 526, endPoint y: 334, distance: 192.4
click at [526, 334] on div "1p Viduslaiku sabiedrību Eiropā veidoja šādas ļaužu kārtas un grupas: valdnieki…" at bounding box center [635, 286] width 629 height 188
copy span "garīdznieki, bruņinieki, zemnieki un pilsētnieki"
click at [440, 342] on span "garīdznieki, bruņinieki, zemnieki un pilsētnieki" at bounding box center [453, 349] width 230 height 14
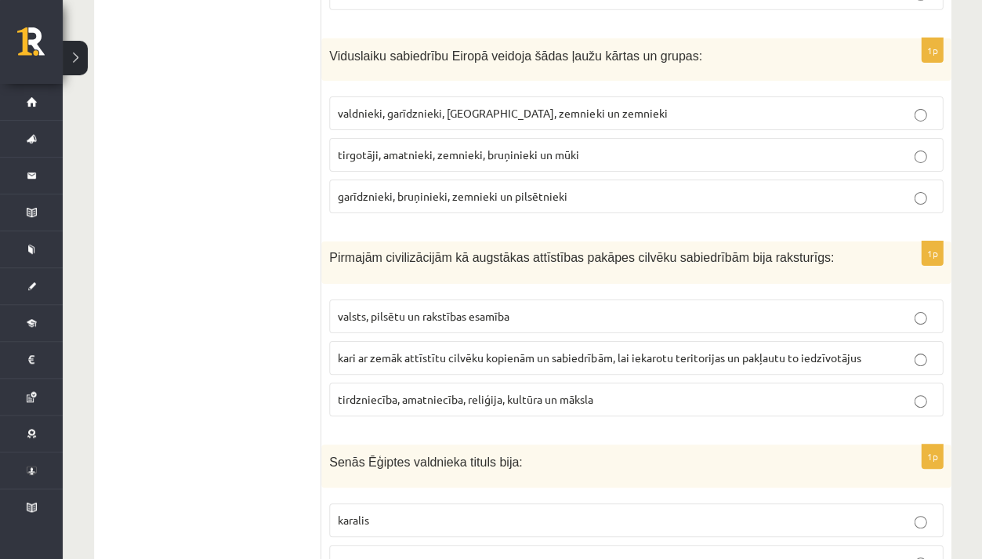
scroll to position [3354, 0]
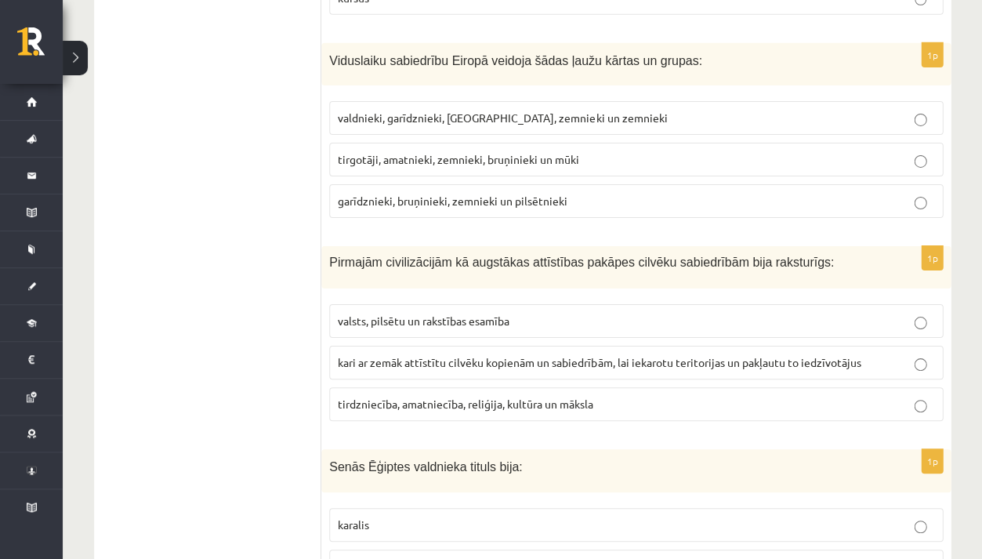
click at [671, 346] on label "kari ar zemāk attīstītu cilvēku kopienām un sabiedrībām, lai iekarotu teritorij…" at bounding box center [636, 363] width 614 height 34
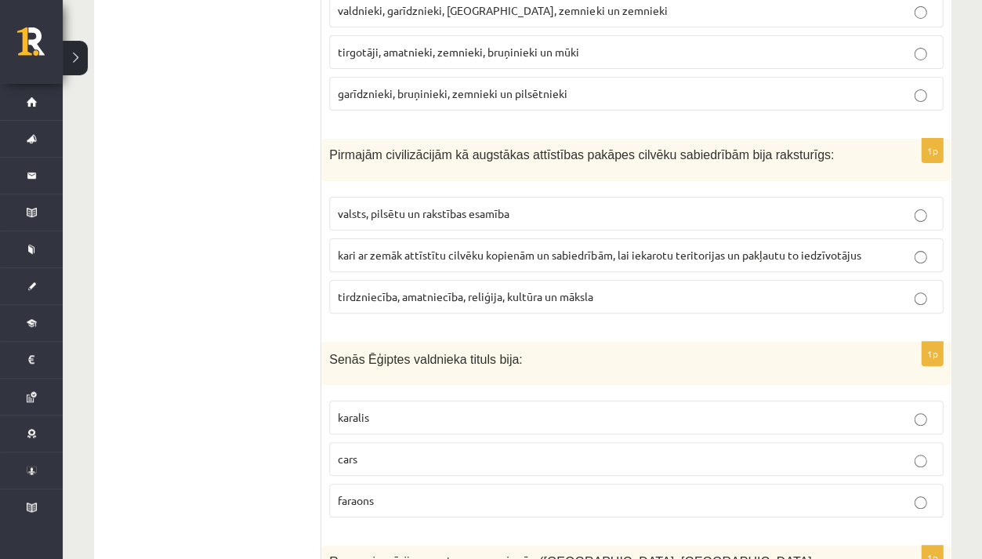
scroll to position [3459, 0]
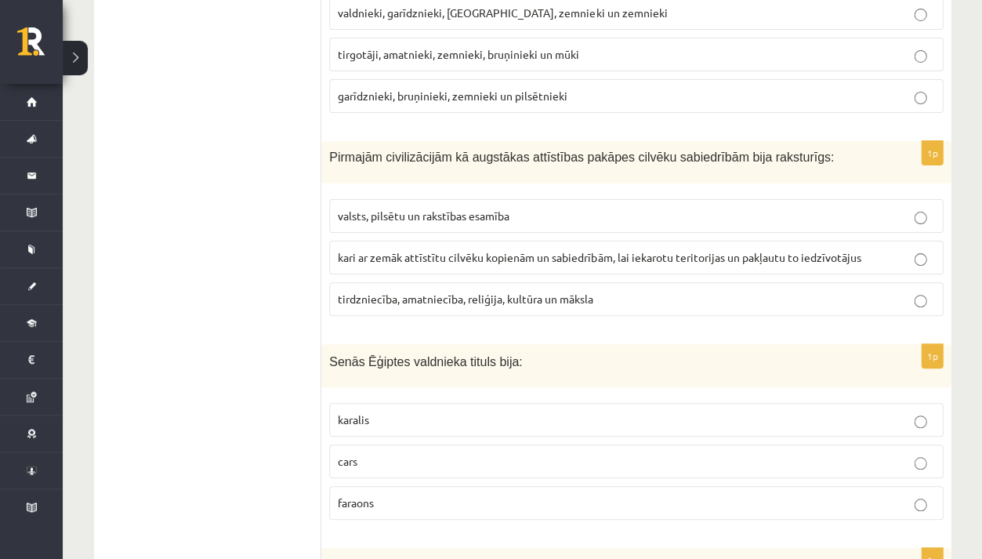
click at [454, 495] on p "faraons" at bounding box center [636, 503] width 596 height 16
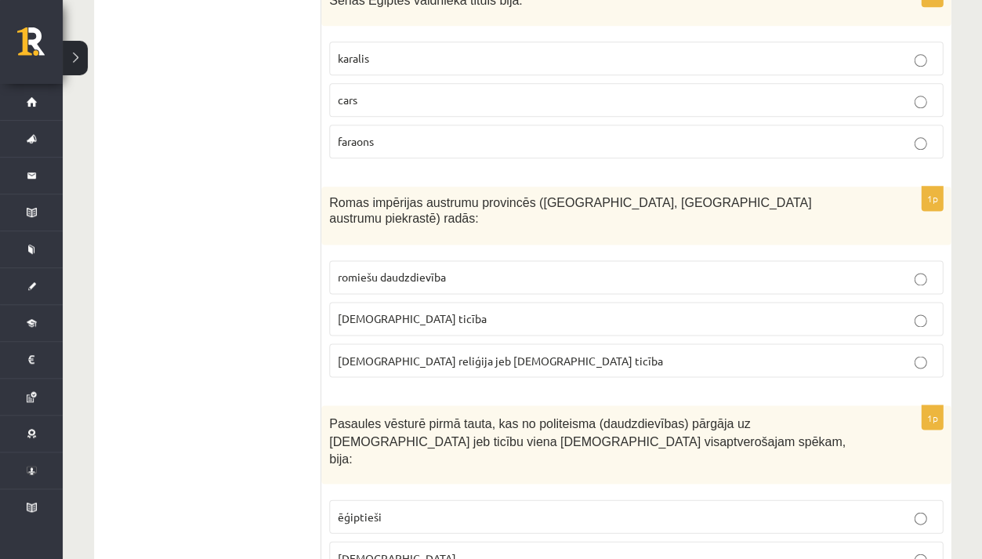
scroll to position [3822, 0]
click at [455, 539] on label "ebreji" at bounding box center [636, 556] width 614 height 34
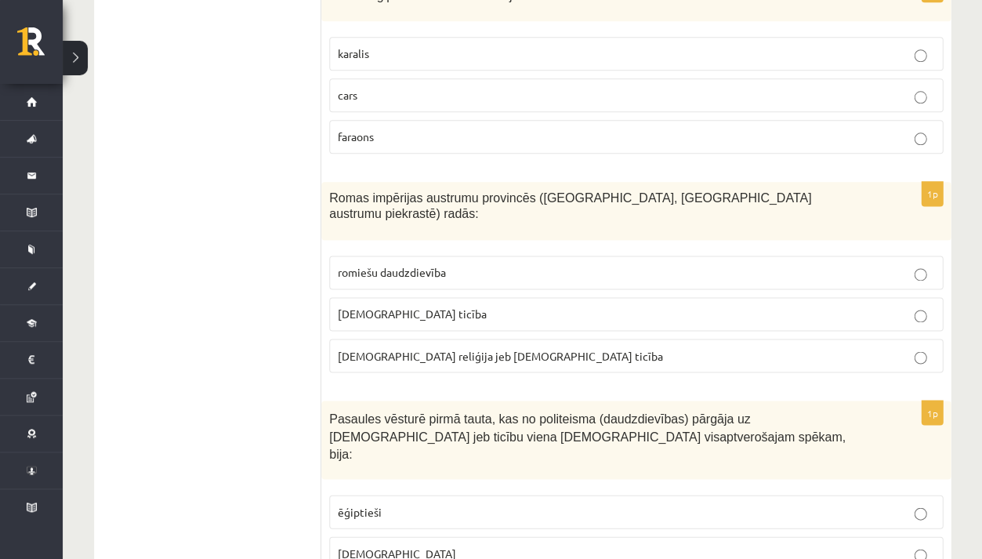
click at [399, 317] on fieldset "romiešu daudzdievība kristīgā ticība islama reliģija jeb musulmaņu ticība" at bounding box center [636, 312] width 614 height 129
click at [397, 348] on span "islama reliģija jeb musulmaņu ticība" at bounding box center [500, 355] width 324 height 14
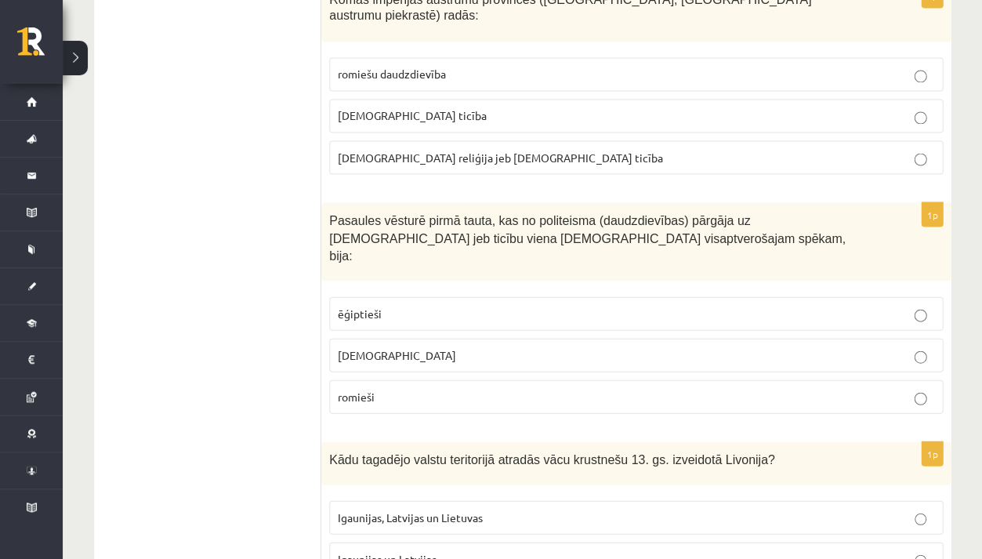
scroll to position [4023, 0]
drag, startPoint x: 539, startPoint y: 159, endPoint x: 596, endPoint y: 160, distance: 56.4
click at [596, 213] on span "Pasaules vēsturē pirmā tauta, kas no politeisma (daudzdievības) pārgāja uz mono…" at bounding box center [587, 237] width 516 height 49
copy span "politeisma"
drag, startPoint x: 755, startPoint y: 159, endPoint x: 825, endPoint y: 165, distance: 70.0
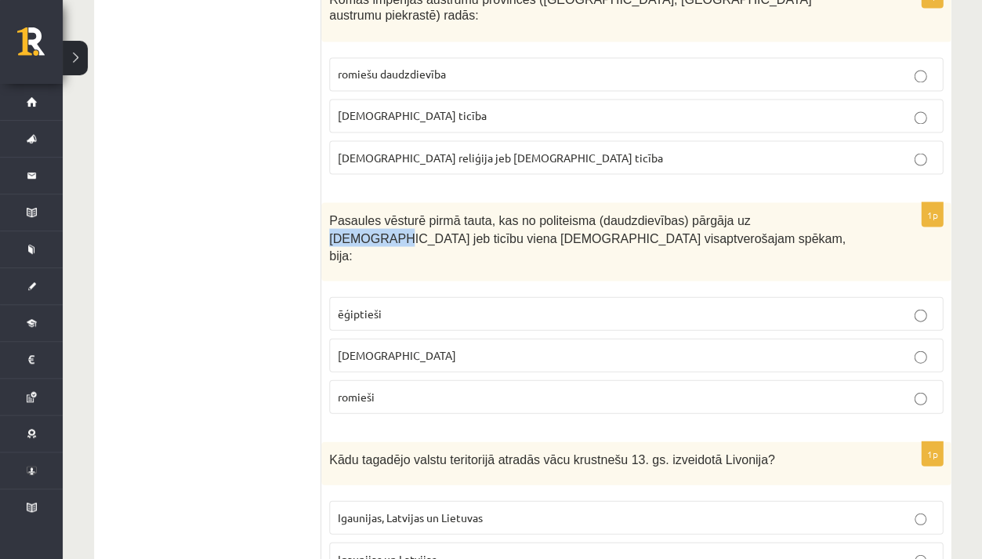
click at [825, 213] on span "Pasaules vēsturē pirmā tauta, kas no politeisma (daudzdievības) pārgāja uz mono…" at bounding box center [587, 237] width 516 height 49
copy span "monoteismu"
click at [437, 296] on label "ēģiptieši" at bounding box center [636, 313] width 614 height 34
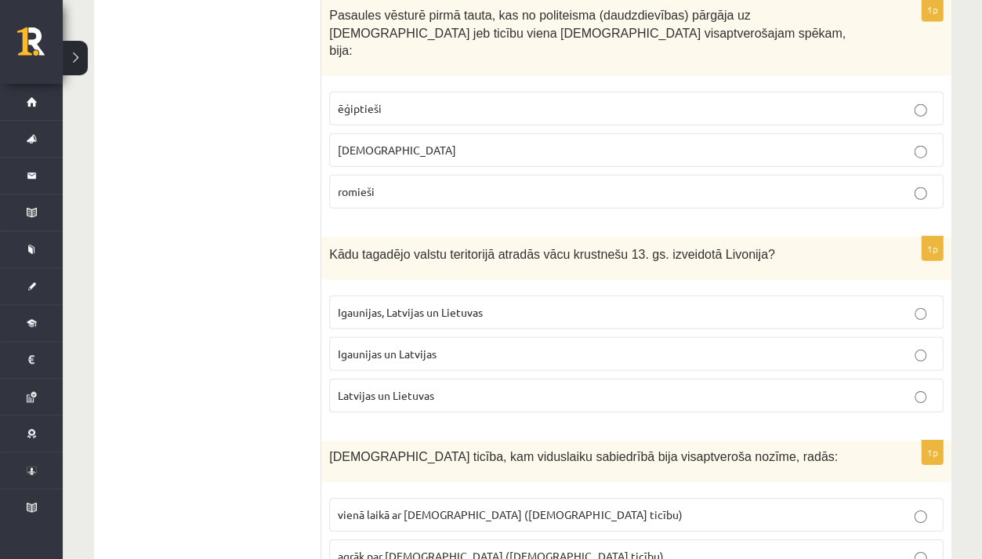
scroll to position [4230, 0]
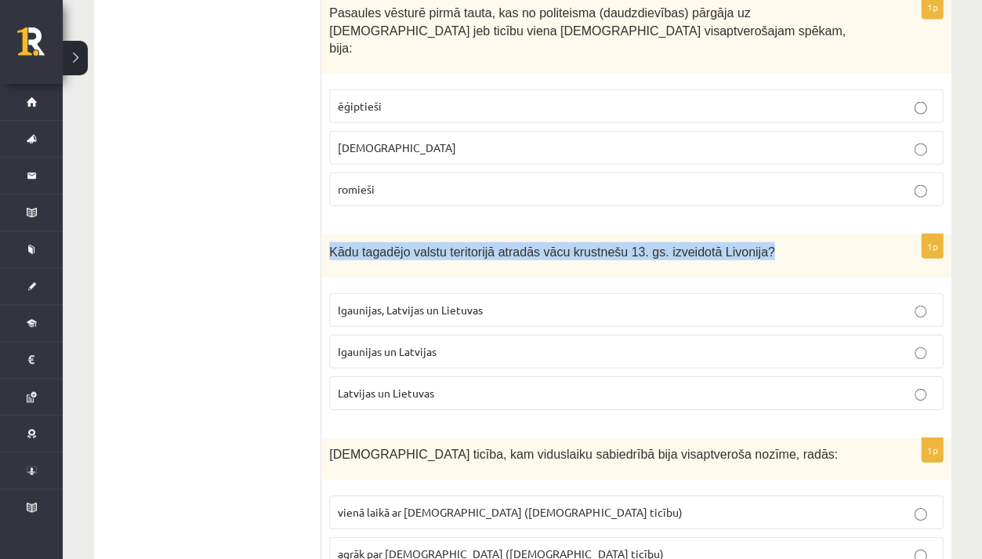
drag, startPoint x: 332, startPoint y: 174, endPoint x: 684, endPoint y: 198, distance: 352.7
click at [684, 234] on div "Kādu tagadējo valstu teritorijā atradās vācu krustnešu 13. gs. izveidotā Livoni…" at bounding box center [635, 255] width 629 height 43
copy span "Kādu tagadējo valstu teritorijā atradās vācu krustnešu 13. gs. izveidotā Livoni…"
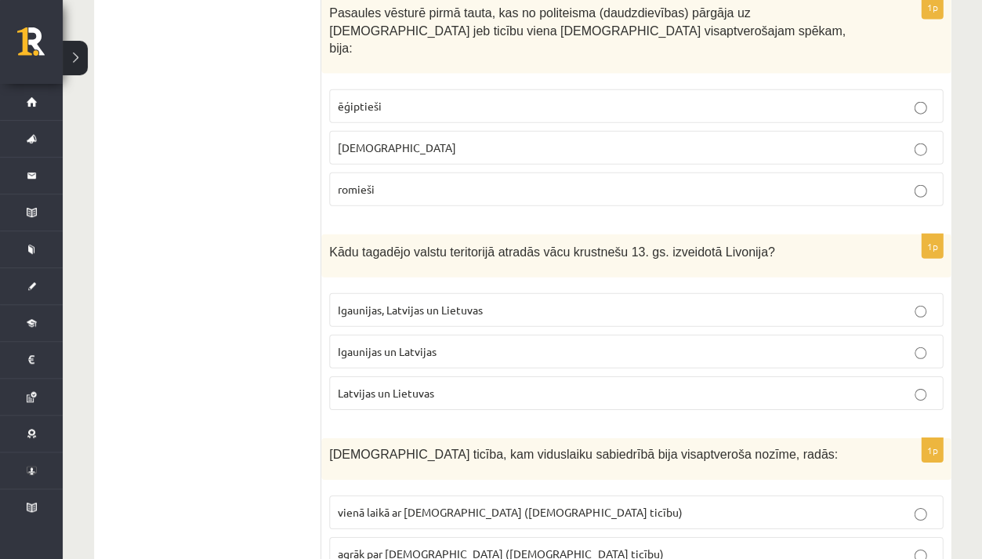
click at [487, 335] on label "Igaunijas un Latvijas" at bounding box center [636, 352] width 614 height 34
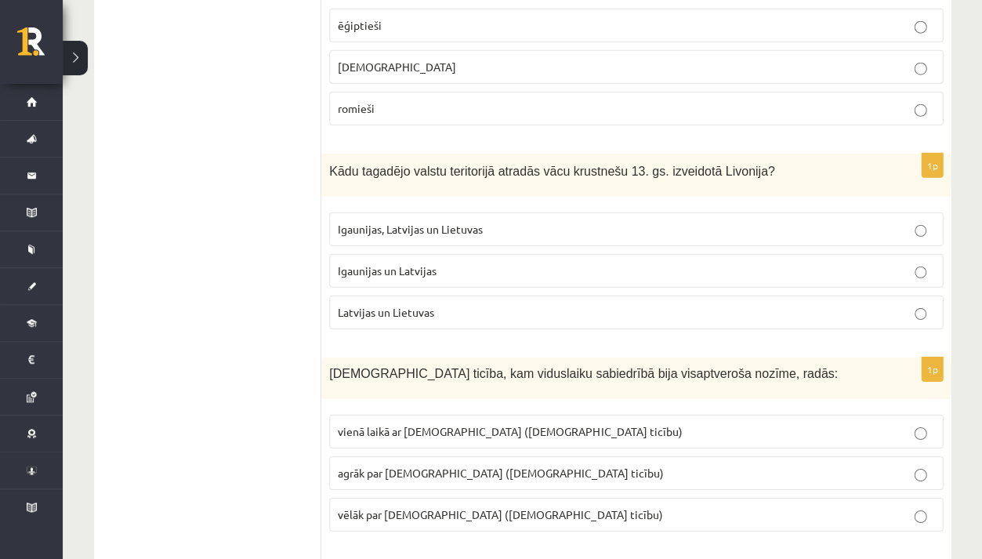
scroll to position [4311, 0]
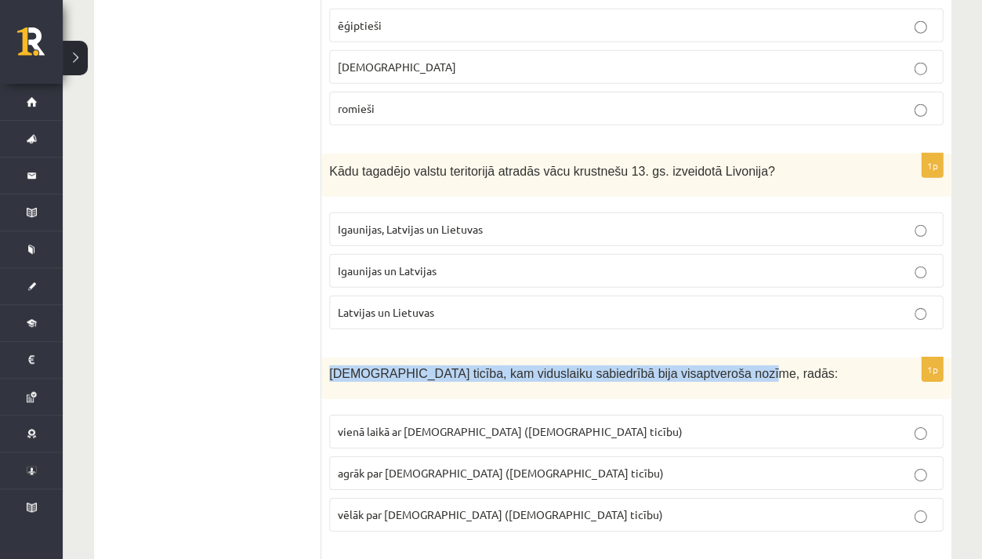
drag, startPoint x: 322, startPoint y: 295, endPoint x: 536, endPoint y: 306, distance: 214.2
click at [536, 357] on div "Kristīgā ticība, kam viduslaiku sabiedrībā bija visaptveroša nozīme, radās:" at bounding box center [635, 378] width 629 height 42
copy span "Kristīgā ticība, kam viduslaiku sabiedrībā bija visaptveroša nozīme, radās:"
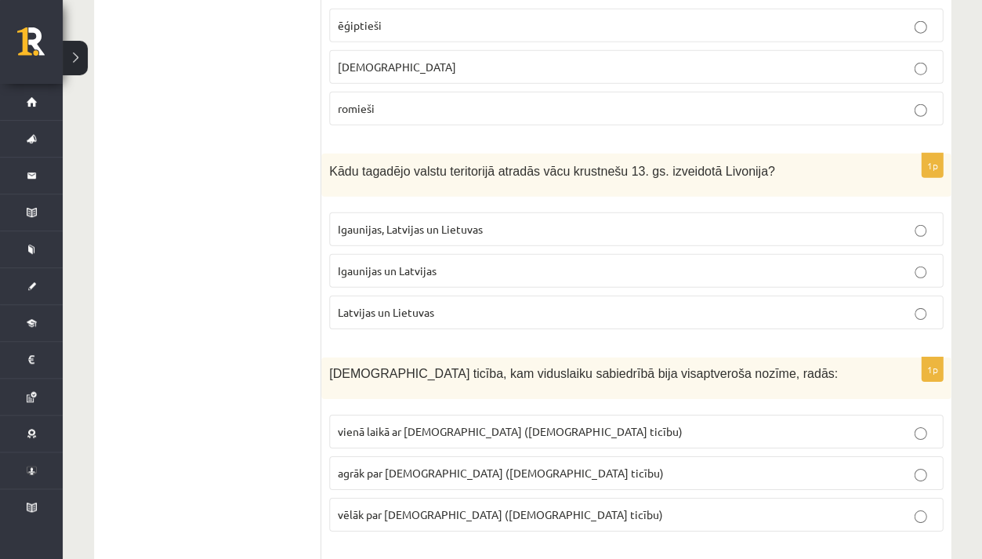
click at [933, 50] on label "ebreji" at bounding box center [636, 67] width 614 height 34
click at [444, 507] on span "vēlāk par islamu (musulmaņu ticību)" at bounding box center [500, 514] width 324 height 14
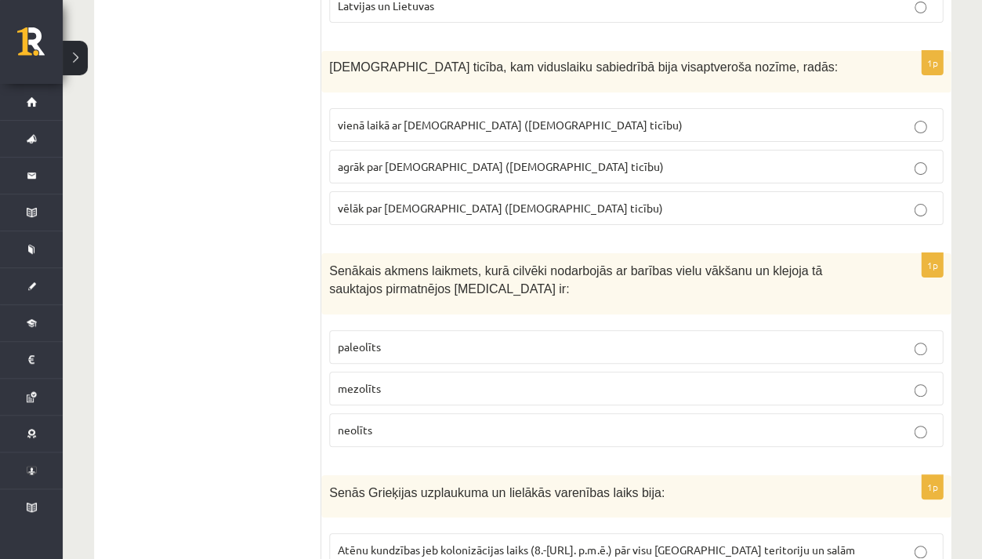
scroll to position [4616, 0]
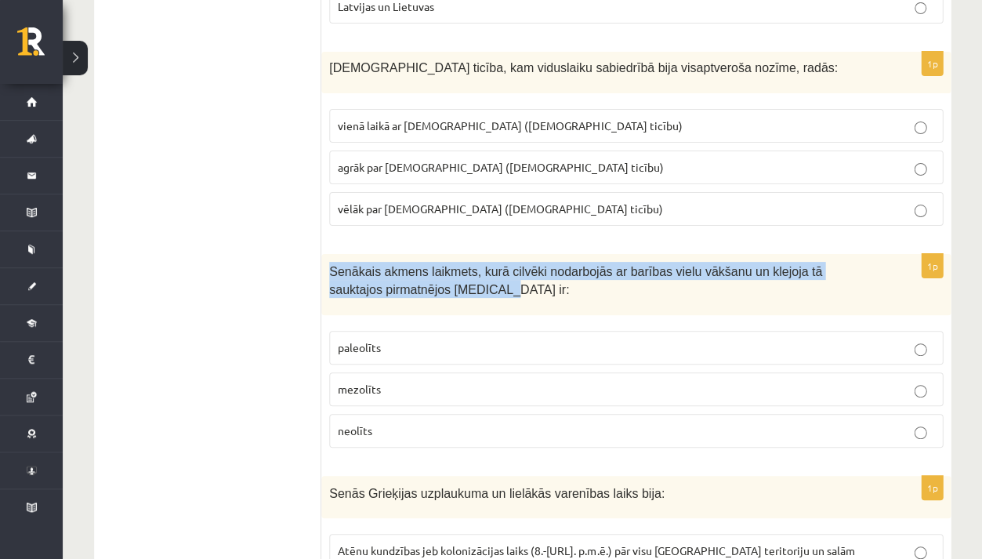
drag, startPoint x: 327, startPoint y: 187, endPoint x: 748, endPoint y: 205, distance: 421.3
click at [748, 254] on div "Senākais akmens laikmets, kurā cilvēki nodarbojās ar barības vielu vākšanu un k…" at bounding box center [635, 284] width 629 height 60
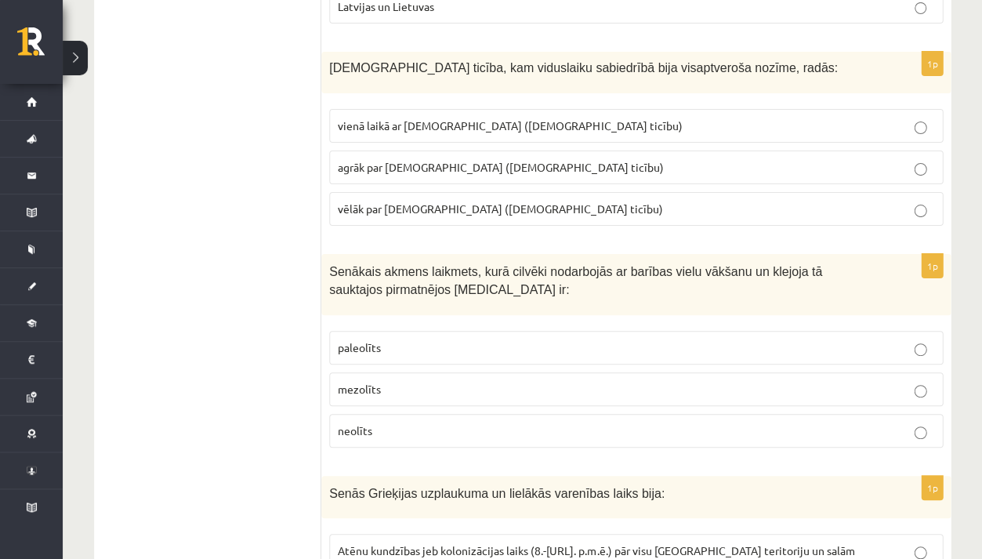
click at [433, 372] on label "mezolīts" at bounding box center [636, 389] width 614 height 34
click at [440, 339] on p "paleolīts" at bounding box center [636, 347] width 596 height 16
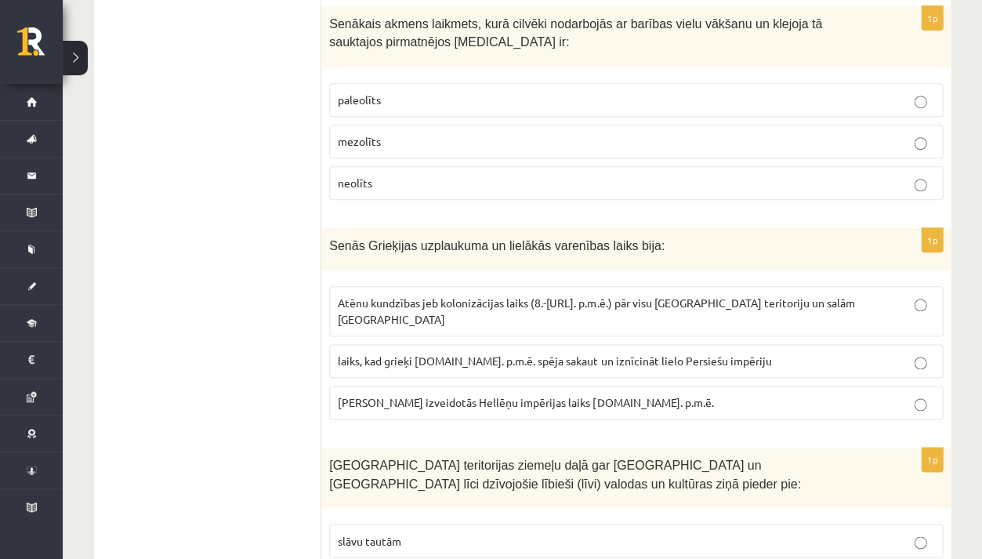
scroll to position [4874, 0]
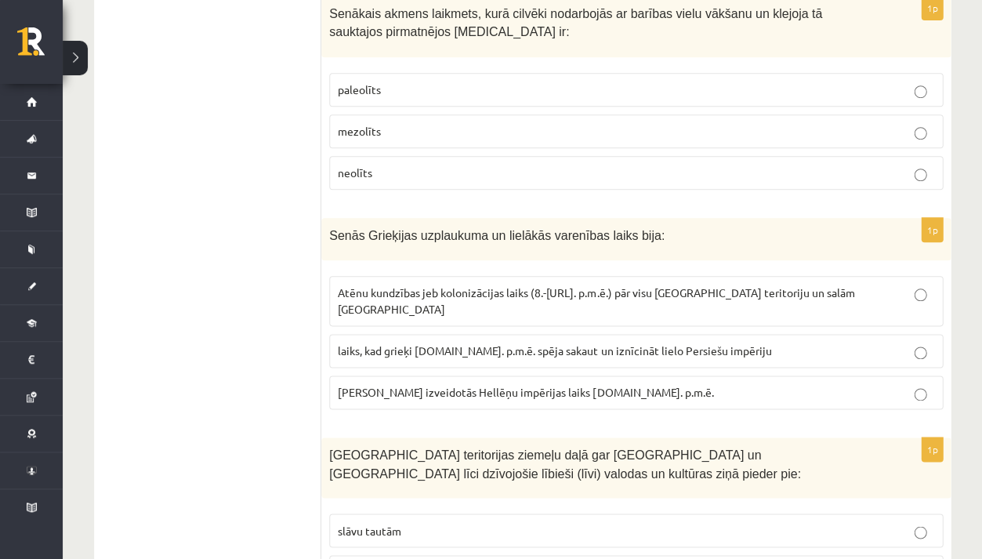
click at [463, 334] on label "laiks, kad grieķi 5.gs. p.m.ē. spēja sakaut un iznīcināt lielo Persiešu impēriju" at bounding box center [636, 351] width 614 height 34
click at [463, 276] on label "Atēnu kundzības jeb kolonizācijas laiks (8.-6.gs. p.m.ē.) pār visu Grieķijas te…" at bounding box center [636, 301] width 614 height 50
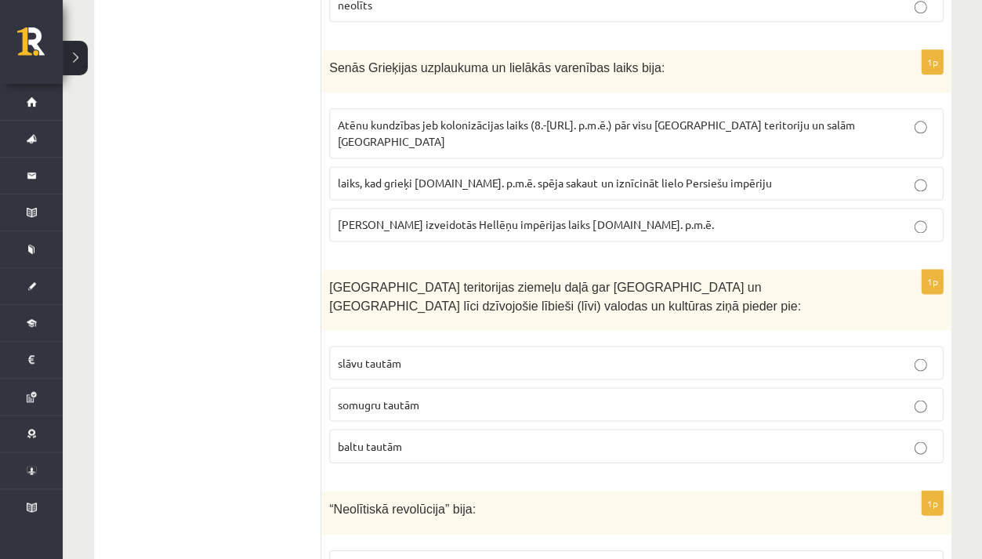
scroll to position [5087, 0]
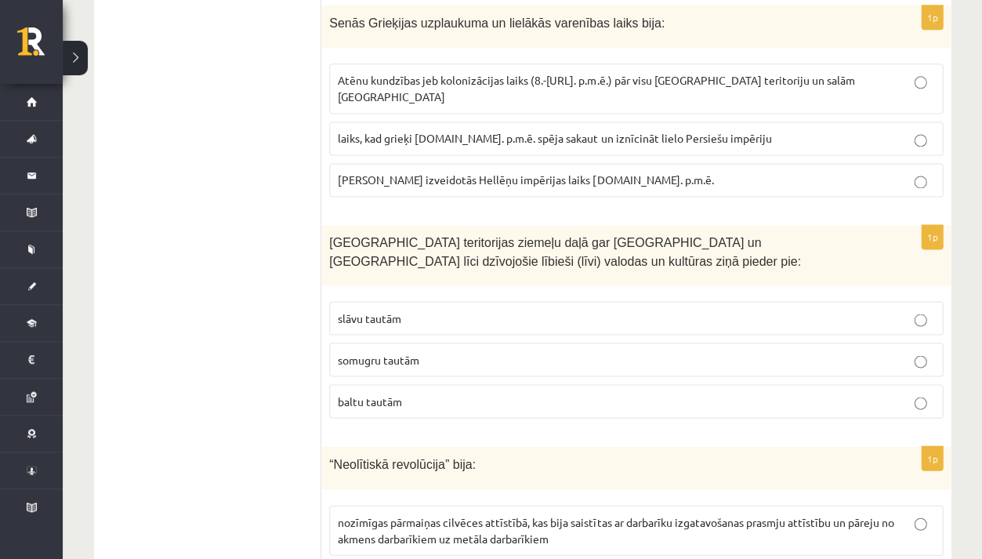
click at [423, 393] on p "baltu tautām" at bounding box center [636, 401] width 596 height 16
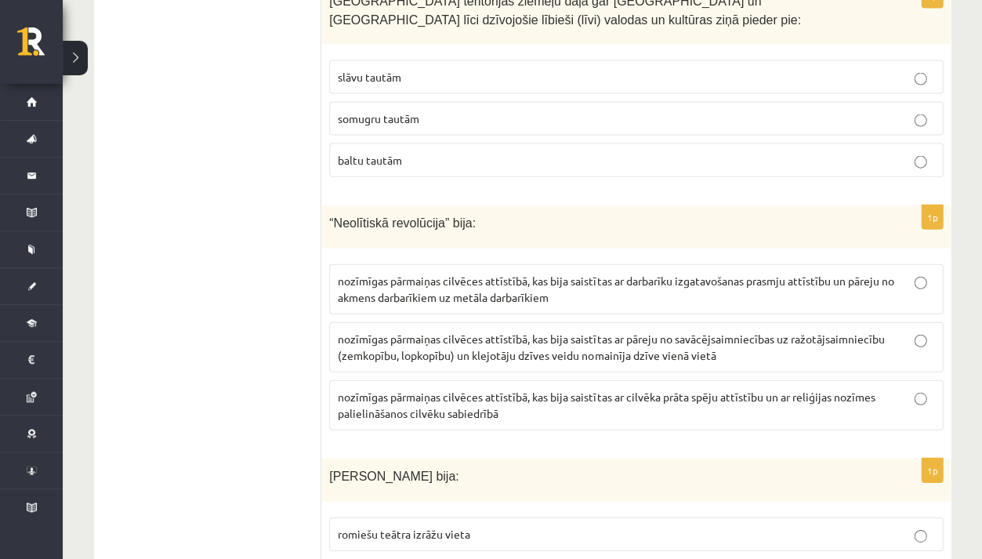
scroll to position [5329, 0]
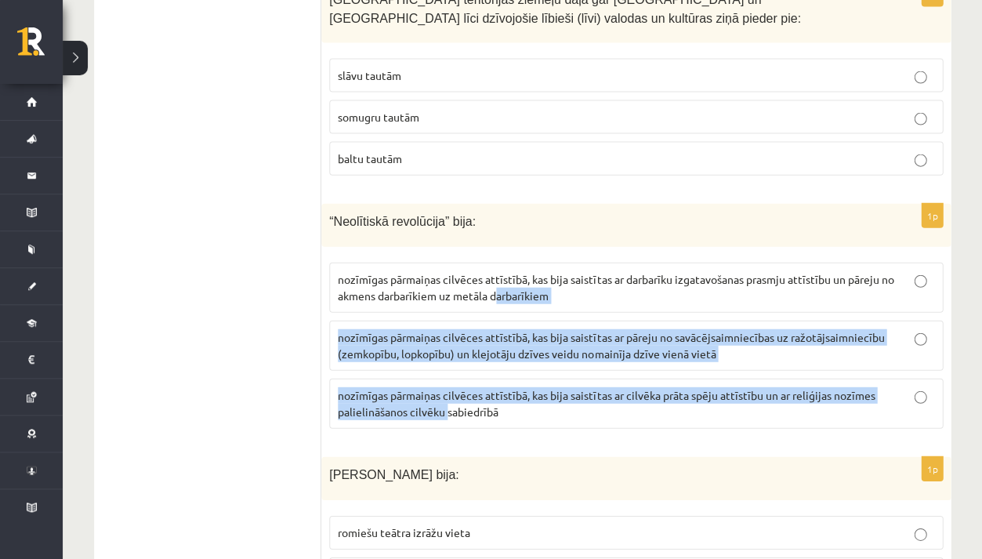
drag, startPoint x: 449, startPoint y: 313, endPoint x: 502, endPoint y: 335, distance: 57.2
click at [500, 254] on fieldset "nozīmīgas pārmaiņas cilvēces attīstībā, kas bija saistītas ar darbarīku izgatav…" at bounding box center [636, 343] width 614 height 179
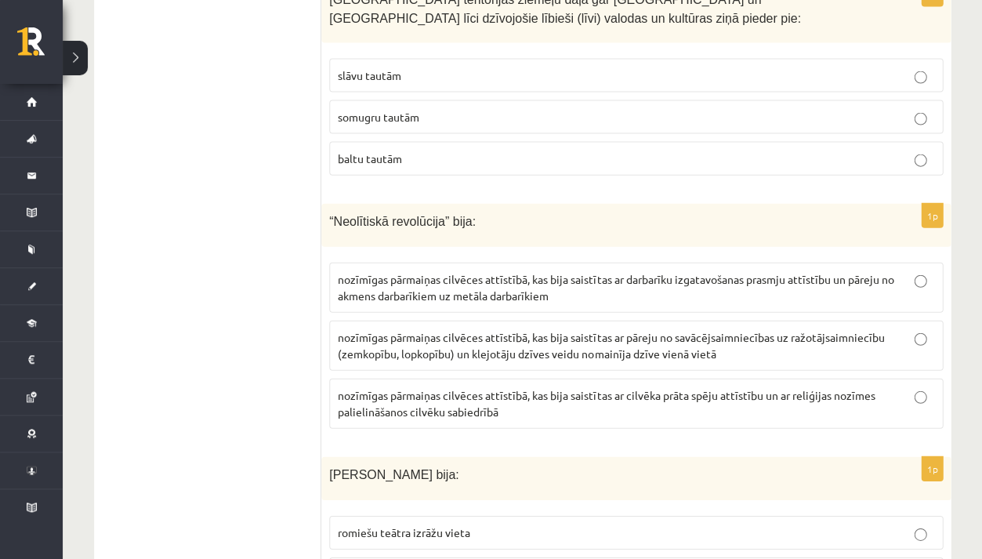
click at [517, 328] on p "nozīmīgas pārmaiņas cilvēces attīstībā, kas bija saistītas ar pāreju no savācēj…" at bounding box center [636, 344] width 596 height 33
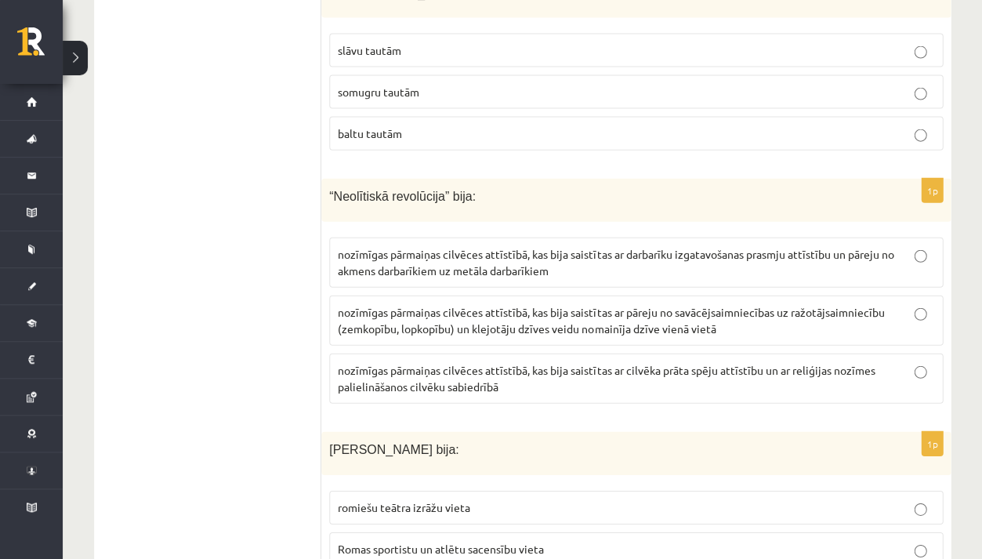
scroll to position [5355, 0]
click at [516, 540] on span "Romas sportistu un atlētu sacensību vieta" at bounding box center [441, 547] width 206 height 14
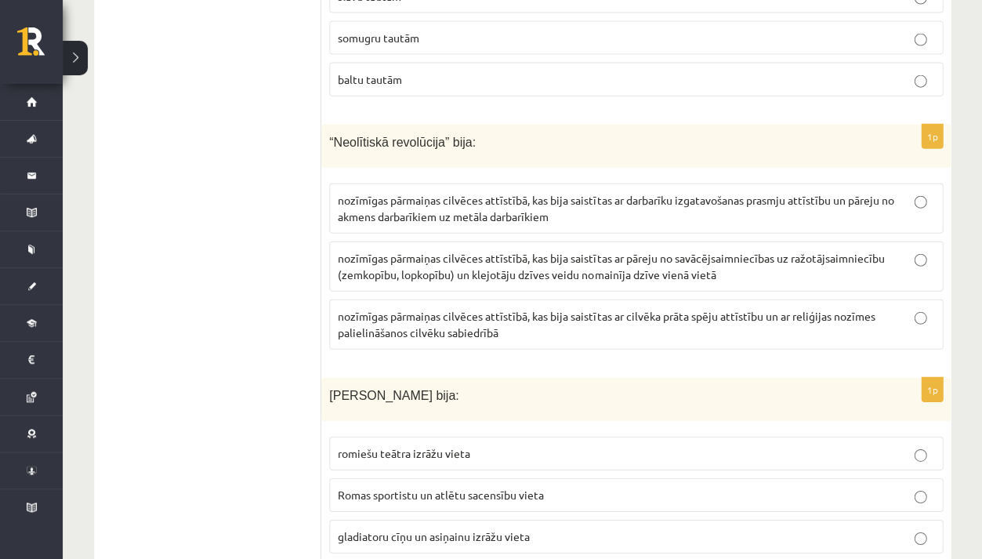
scroll to position [5408, 0]
drag, startPoint x: 322, startPoint y: 292, endPoint x: 491, endPoint y: 298, distance: 169.4
click at [491, 378] on div "Romas Kolizejs bija:" at bounding box center [635, 399] width 629 height 43
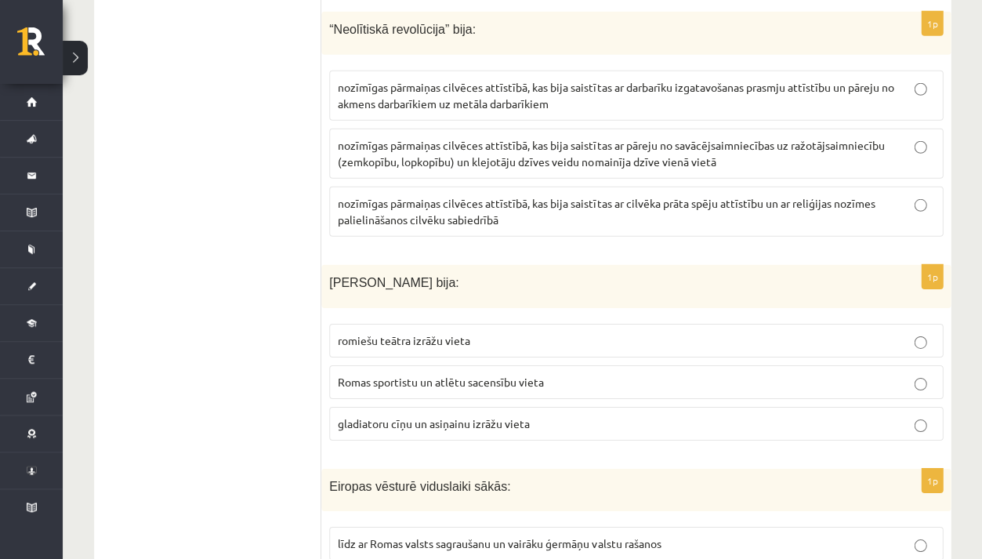
scroll to position [5522, 0]
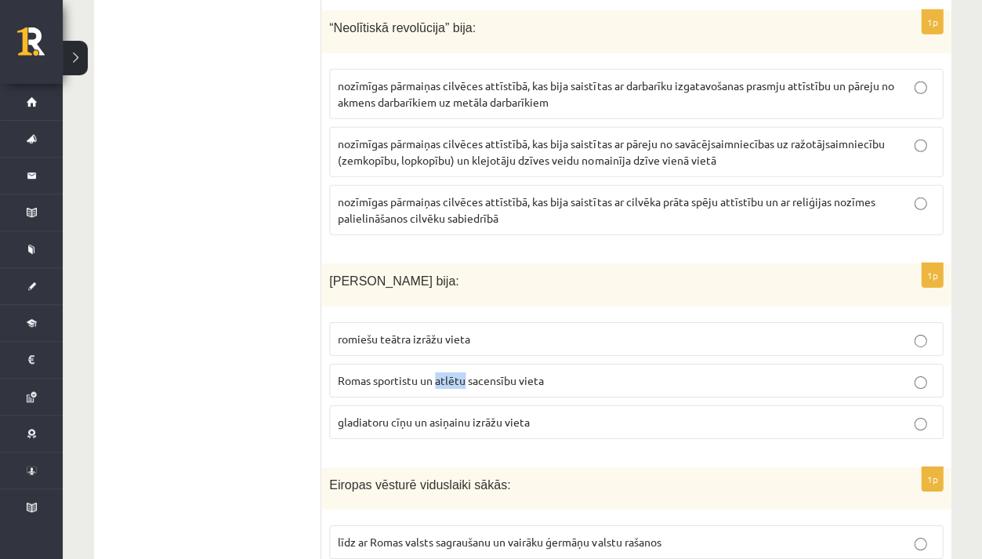
drag, startPoint x: 436, startPoint y: 274, endPoint x: 465, endPoint y: 275, distance: 29.0
click at [465, 373] on span "Romas sportistu un atlētu sacensību vieta" at bounding box center [441, 380] width 206 height 14
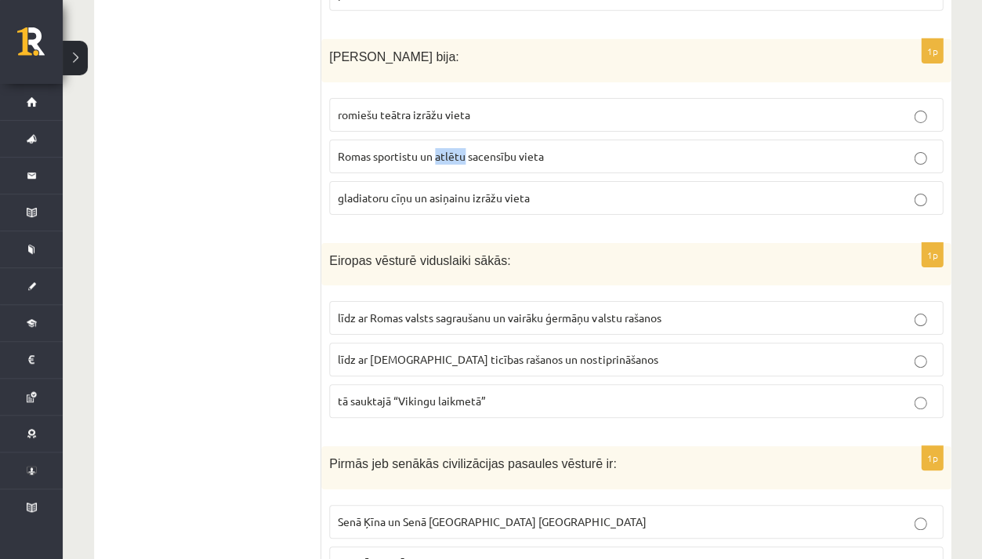
scroll to position [5747, 0]
drag, startPoint x: 331, startPoint y: 154, endPoint x: 533, endPoint y: 165, distance: 202.5
click at [533, 242] on div "Eiropas vēsturē viduslaiki sākās:" at bounding box center [635, 263] width 629 height 43
click at [386, 292] on fieldset "līdz ar Romas valsts sagraušanu un vairāku ģermāņu valstu rašanos līdz ar krist…" at bounding box center [636, 356] width 614 height 129
click at [391, 342] on label "līdz ar kristīgās ticības rašanos un nostiprināšanos" at bounding box center [636, 359] width 614 height 34
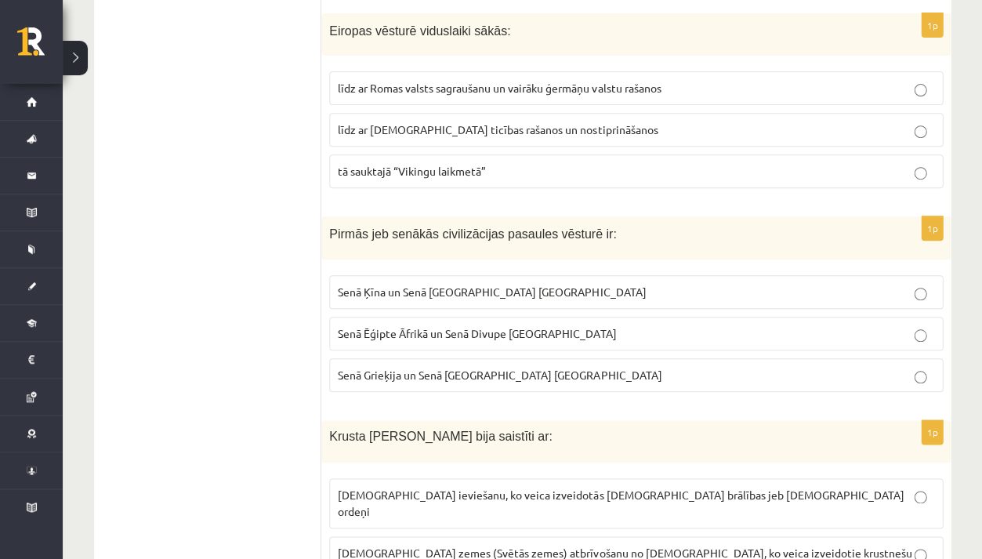
scroll to position [5978, 0]
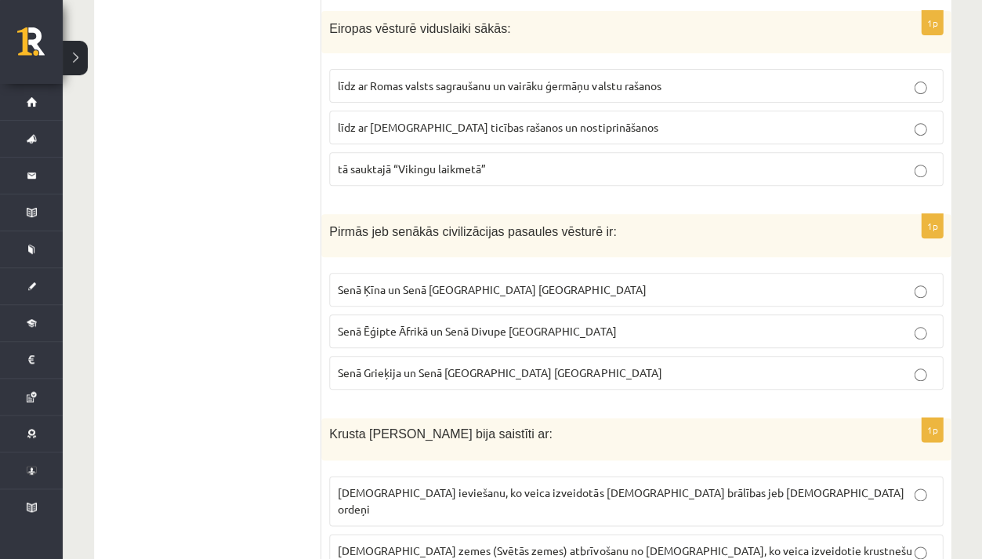
click at [536, 323] on p "Senā Ēģipte Āfrikā un Senā Divupe Āzijā" at bounding box center [636, 331] width 596 height 16
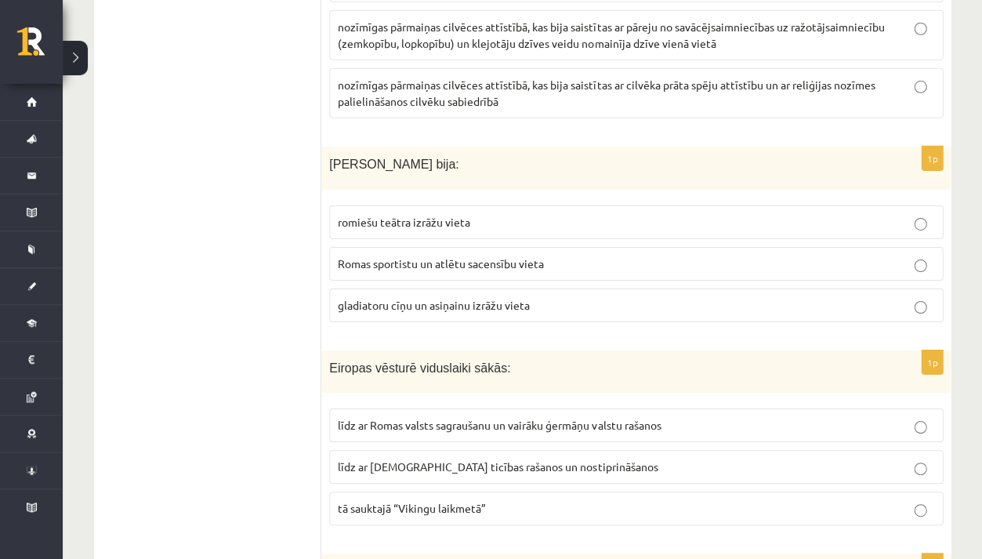
scroll to position [5637, 0]
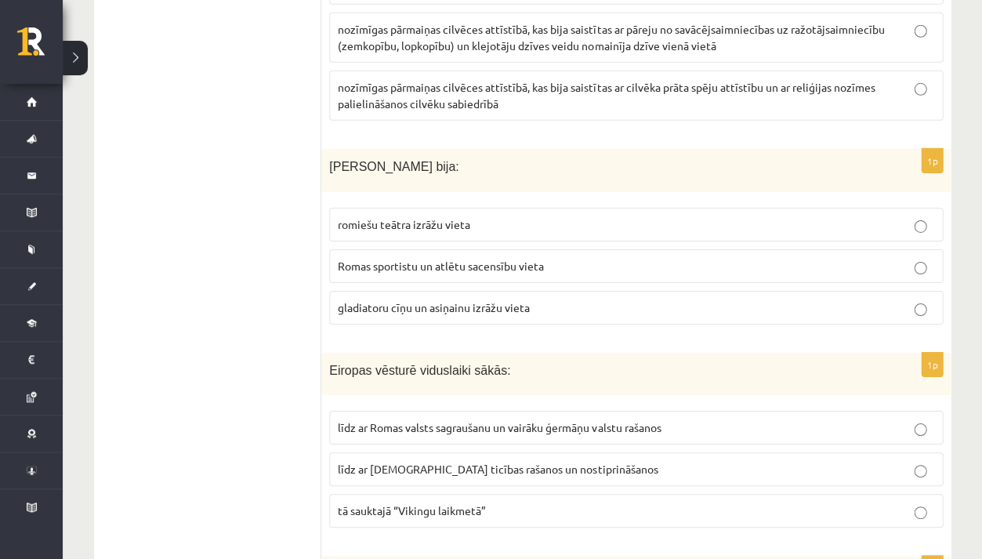
click at [361, 300] on span "gladiatoru cīņu un asiņainu izrāžu vieta" at bounding box center [434, 307] width 192 height 14
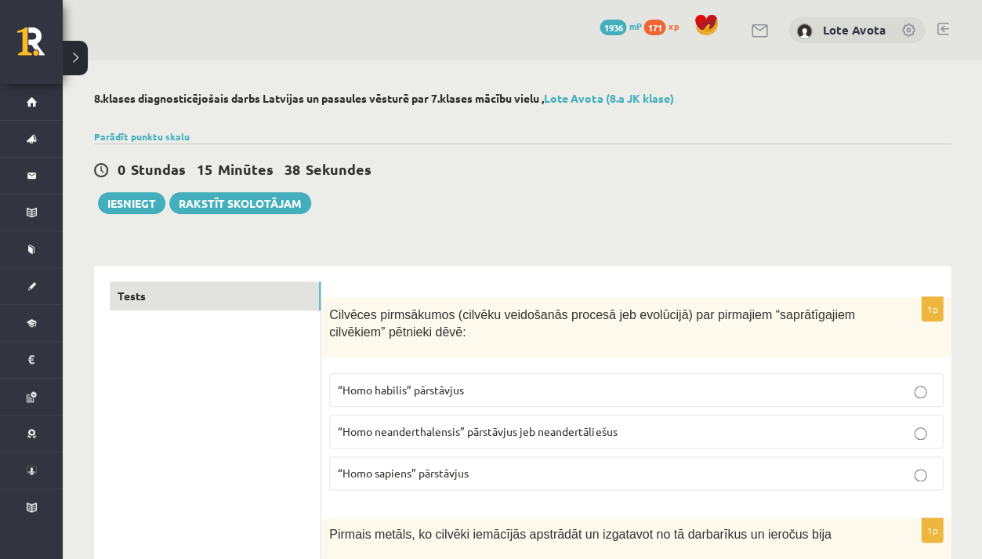
scroll to position [0, 0]
click at [126, 201] on button "Iesniegt" at bounding box center [131, 203] width 67 height 22
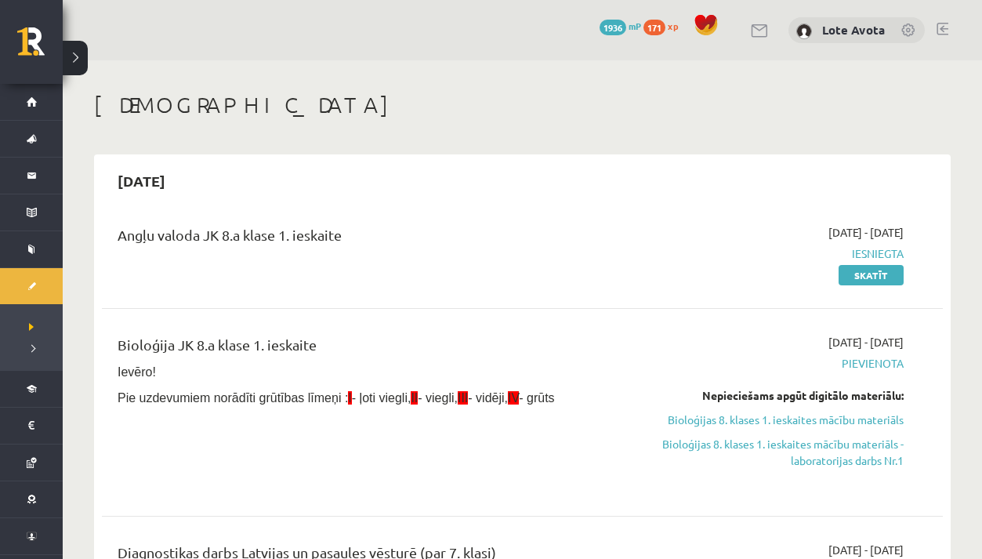
scroll to position [3619, 0]
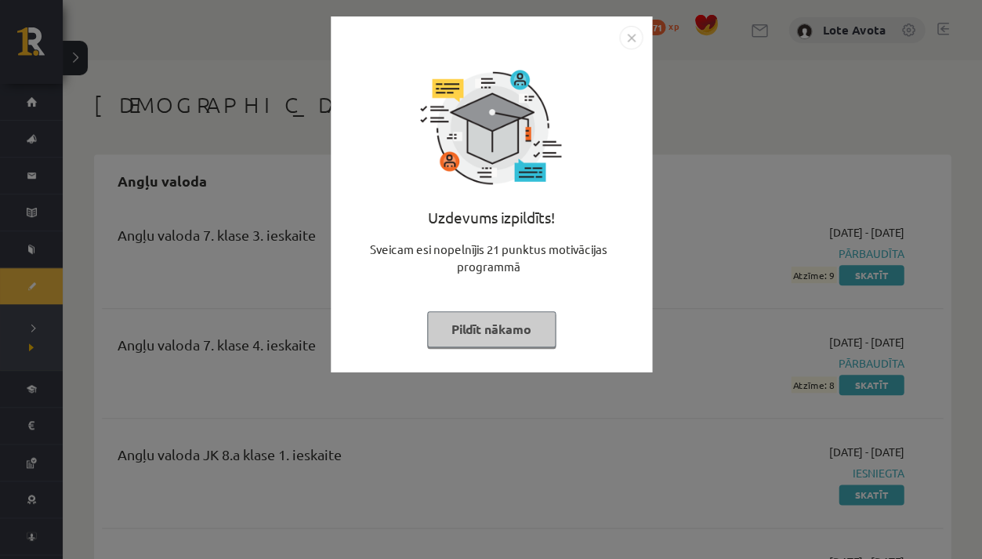
click at [511, 330] on button "Pildīt nākamo" at bounding box center [491, 329] width 129 height 36
